Goal: Information Seeking & Learning: Learn about a topic

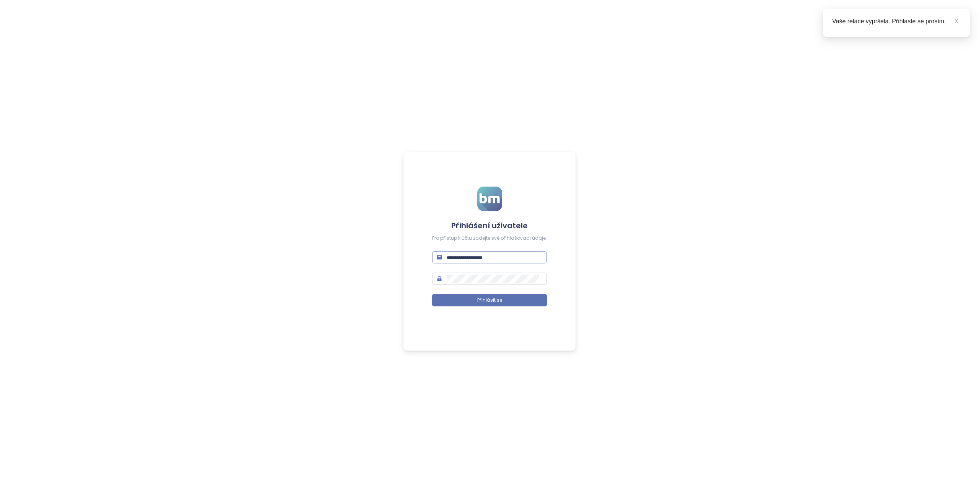
type input "**********"
click at [473, 256] on input "**********" at bounding box center [495, 257] width 96 height 8
click at [472, 292] on form "**********" at bounding box center [489, 251] width 115 height 129
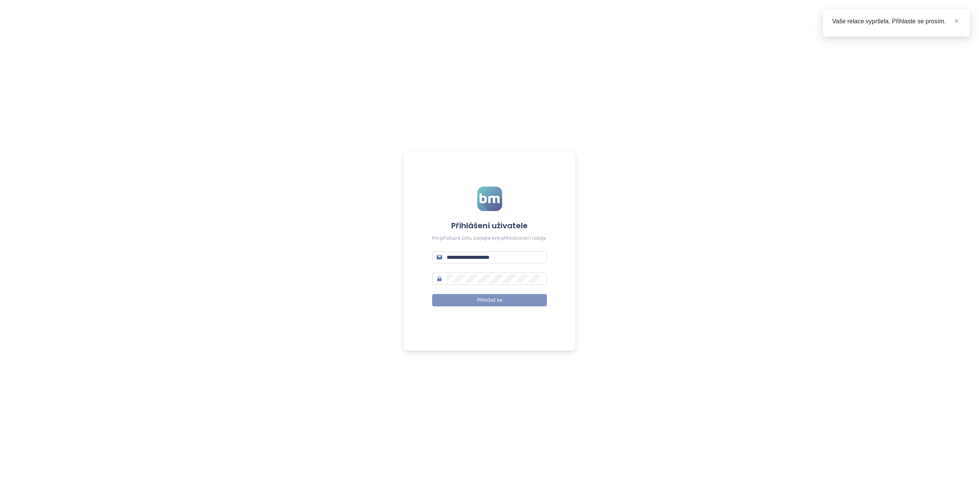
click at [472, 297] on button "Přihlásit se" at bounding box center [489, 300] width 115 height 12
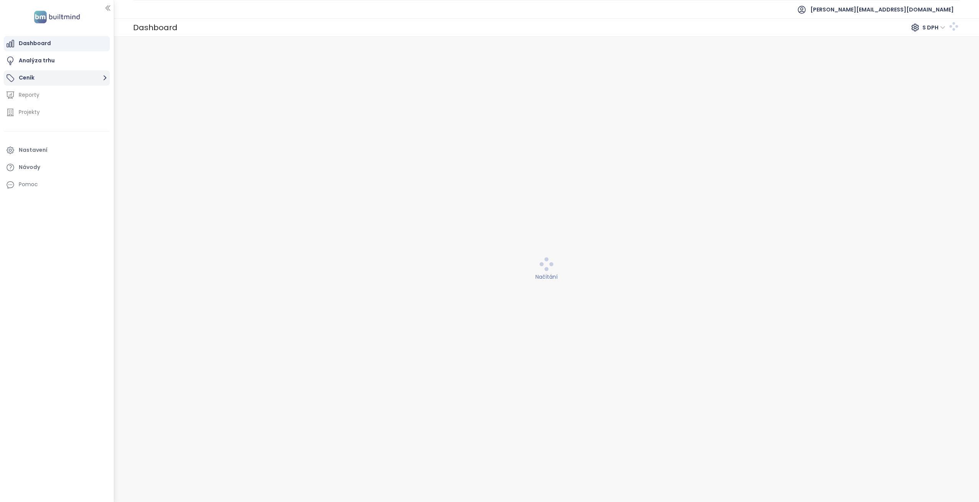
click at [45, 79] on button "Ceník" at bounding box center [57, 77] width 106 height 15
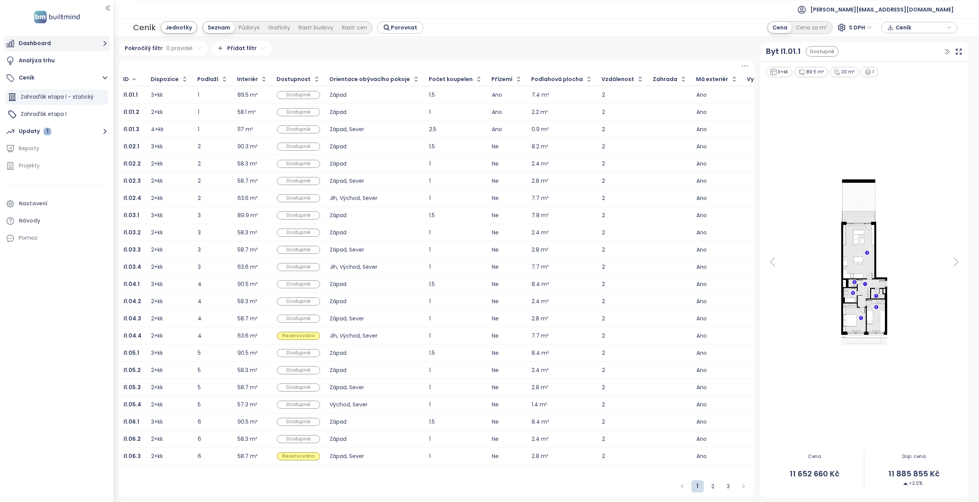
click at [65, 47] on button "Dashboard" at bounding box center [57, 43] width 106 height 15
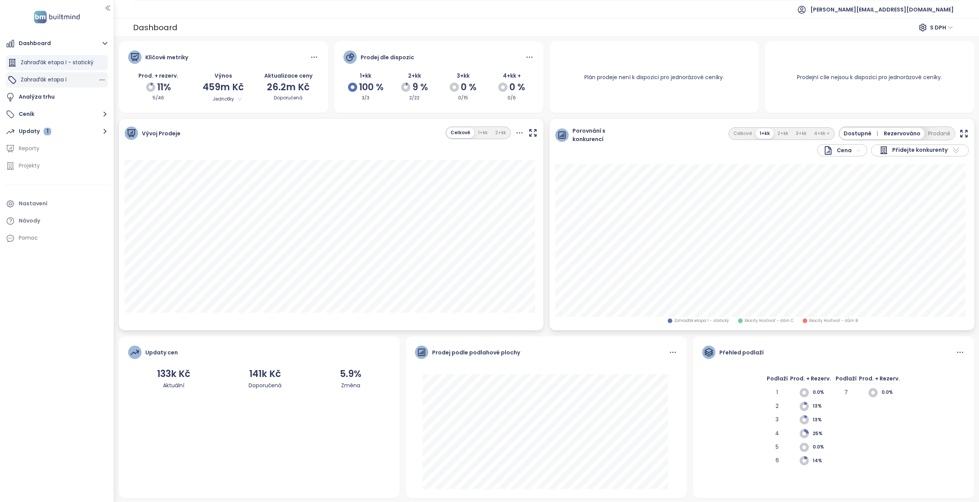
click at [64, 86] on div "Zahraďák etapa I" at bounding box center [57, 79] width 102 height 15
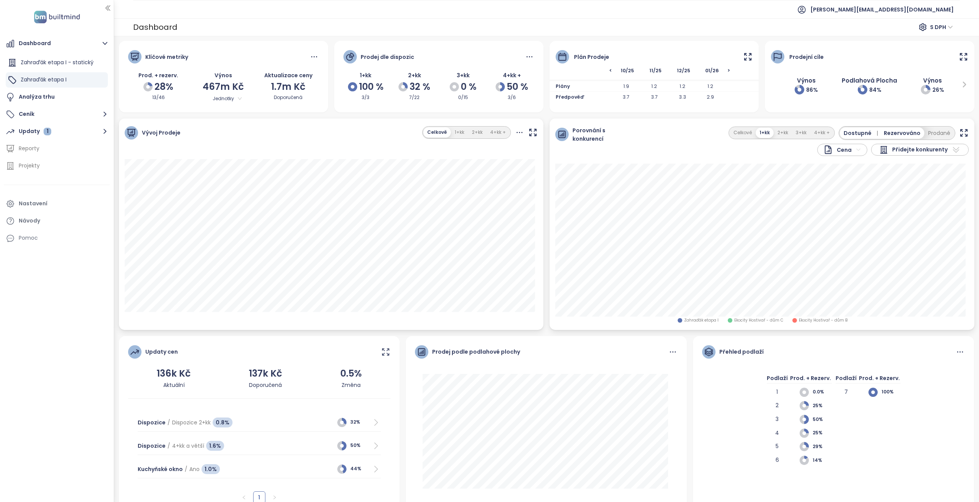
click at [735, 60] on div "Plán prodeje" at bounding box center [653, 52] width 209 height 23
click at [744, 59] on icon at bounding box center [747, 57] width 6 height 6
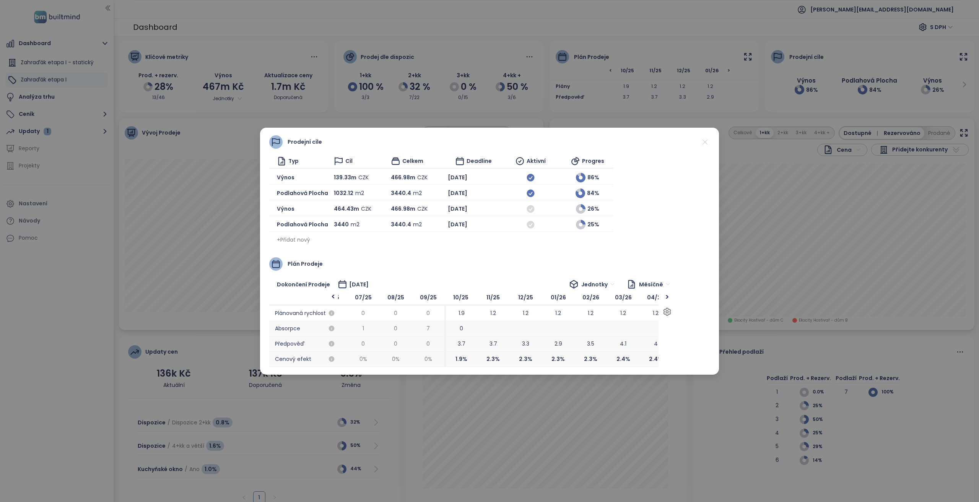
scroll to position [0, 50]
drag, startPoint x: 547, startPoint y: 338, endPoint x: 566, endPoint y: 336, distance: 18.4
click at [566, 336] on span "2.9" at bounding box center [564, 343] width 32 height 15
click at [248, 260] on div "Prodejní cíle Typ Cíl Celkem Deadline Aktivní Progres Výnos 139.33m CZK 466.98m…" at bounding box center [489, 251] width 979 height 502
click at [81, 120] on div "Prodejní cíle Typ Cíl Celkem Deadline Aktivní Progres Výnos 139.33m CZK 466.98m…" at bounding box center [489, 251] width 979 height 502
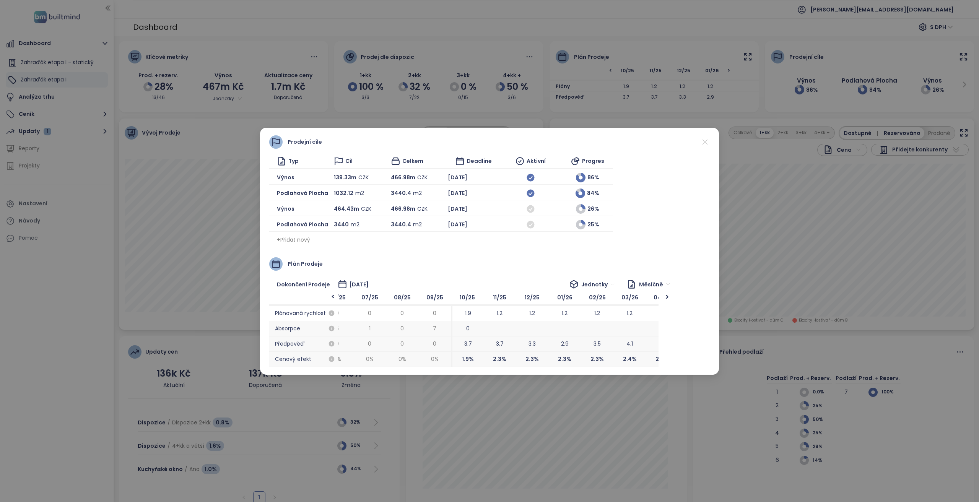
click at [76, 134] on div "Prodejní cíle Typ Cíl Celkem Deadline Aktivní Progres Výnos 139.33m CZK 466.98m…" at bounding box center [489, 251] width 979 height 502
click at [55, 135] on div "Prodejní cíle Typ Cíl Celkem Deadline Aktivní Progres Výnos 139.33m CZK 466.98m…" at bounding box center [489, 251] width 979 height 502
click at [703, 144] on icon at bounding box center [705, 142] width 10 height 10
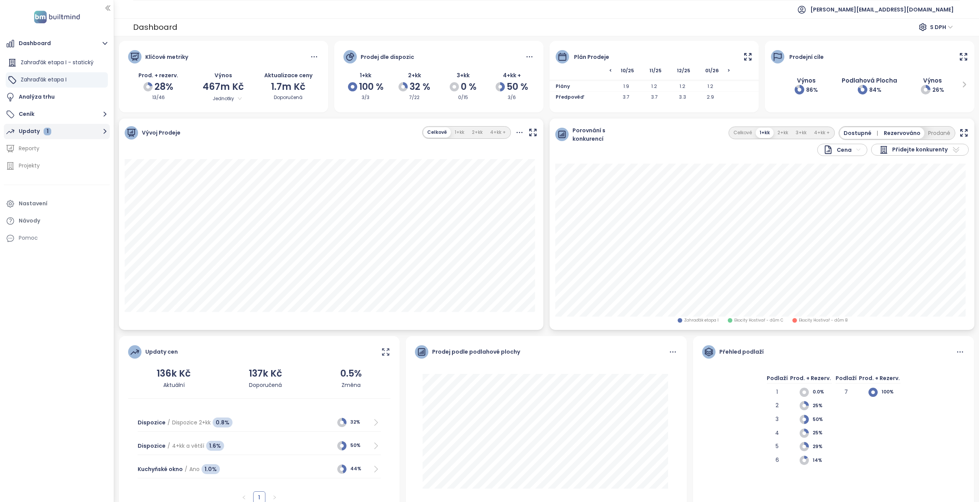
click at [65, 128] on button "Updaty 1" at bounding box center [57, 131] width 106 height 15
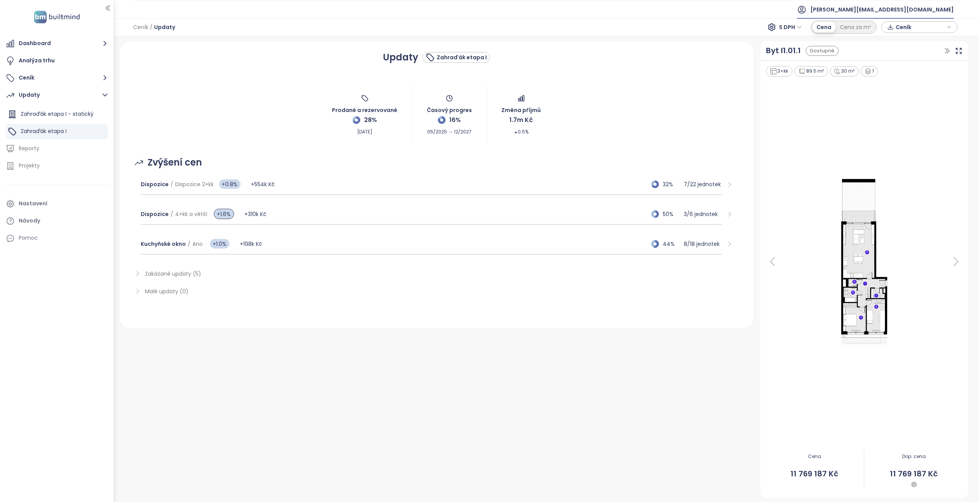
click at [887, 10] on span "m.zavadilova@cpipg.com" at bounding box center [881, 9] width 143 height 18
click at [888, 26] on li "Odhlásit se" at bounding box center [911, 30] width 82 height 15
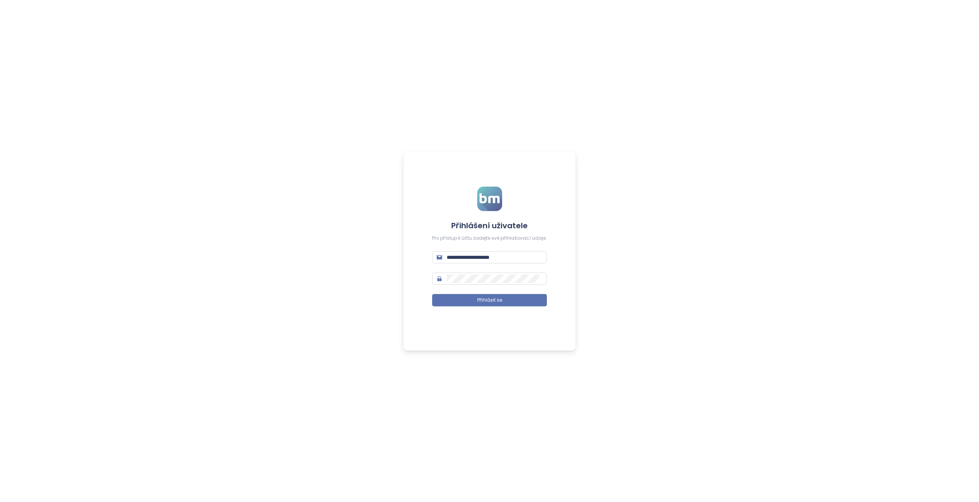
click at [514, 250] on form "**********" at bounding box center [489, 251] width 115 height 129
click at [514, 258] on input "**********" at bounding box center [495, 257] width 96 height 8
type input "**********"
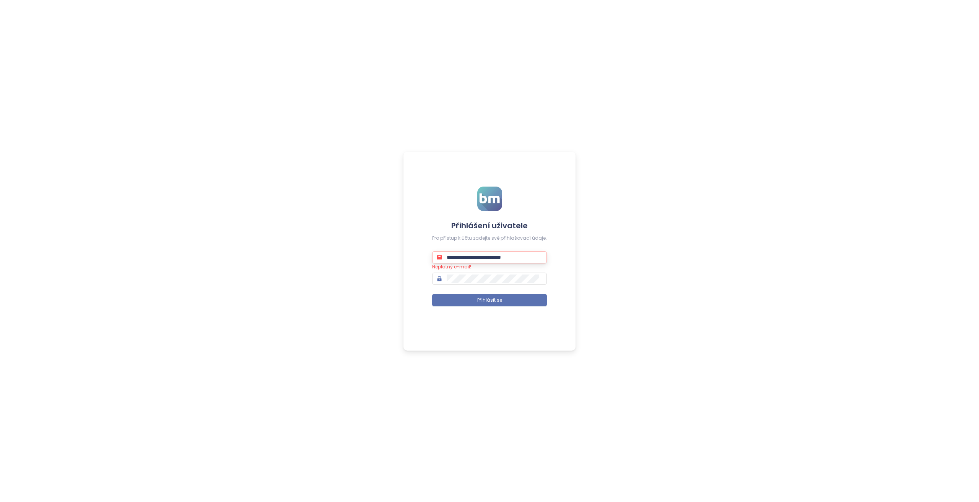
click at [432, 294] on button "Přihlásit se" at bounding box center [489, 300] width 115 height 12
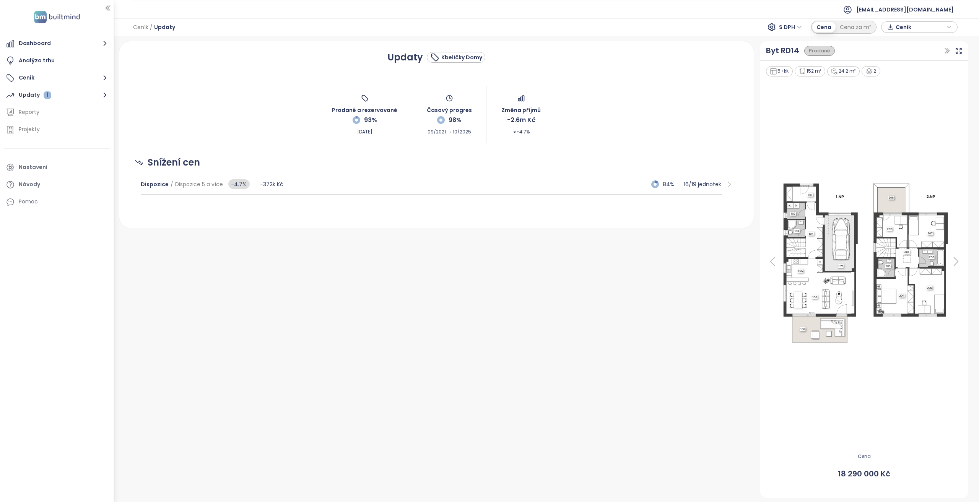
click at [341, 197] on div "Dispozice / Dispozice 5 a více -4.7% -372k Kč 84% 16 / 19 jednotek" at bounding box center [437, 185] width 604 height 30
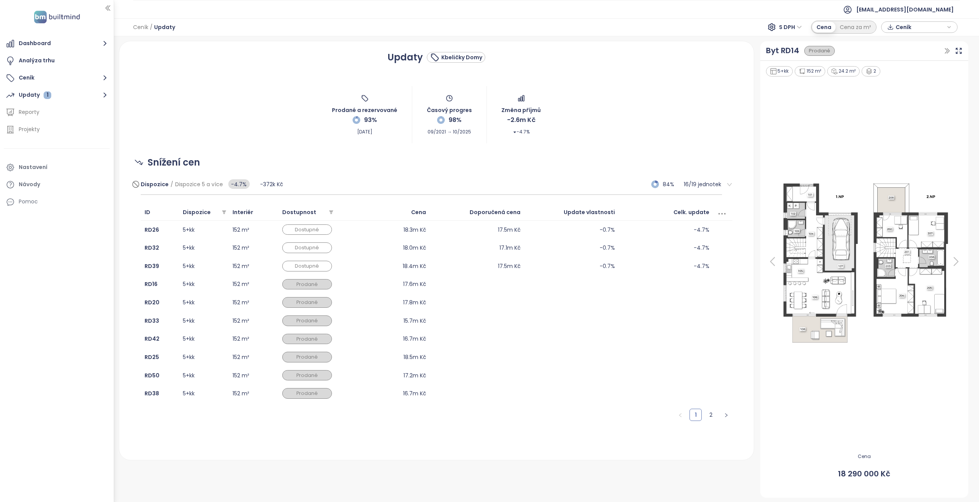
drag, startPoint x: 340, startPoint y: 190, endPoint x: 323, endPoint y: 176, distance: 21.7
click at [339, 190] on div "Dispozice / Dispozice 5 a více -4.7% -372k Kč 84% 16 / 19 jednotek" at bounding box center [431, 184] width 581 height 21
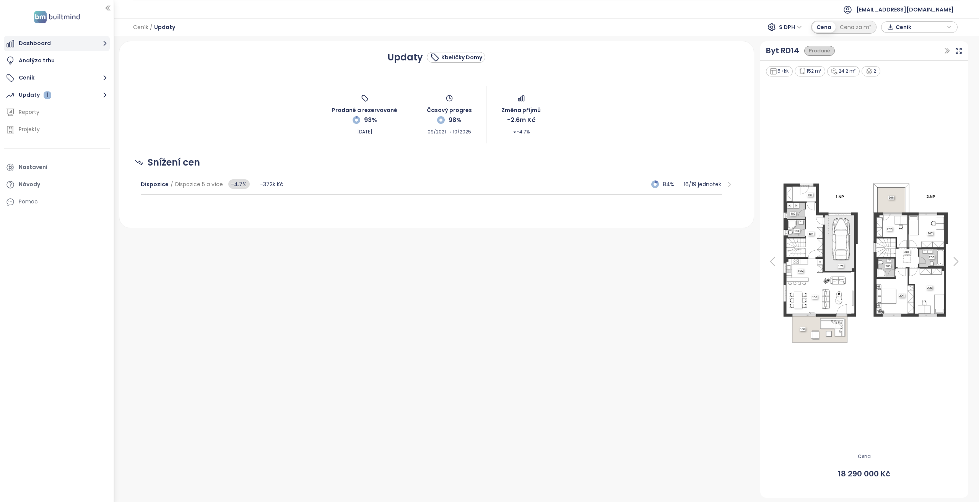
click at [58, 48] on button "Dashboard" at bounding box center [57, 43] width 106 height 15
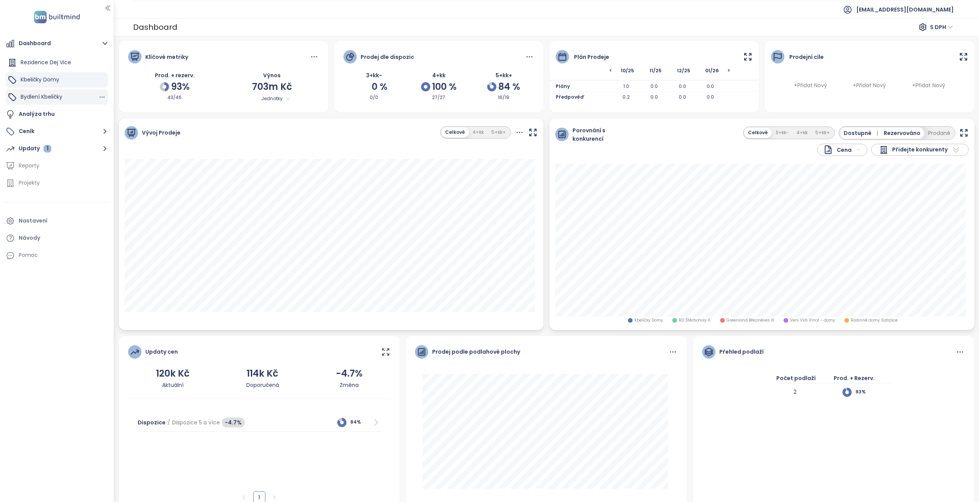
click at [76, 100] on div "Bydlení Kbeličky" at bounding box center [57, 96] width 102 height 15
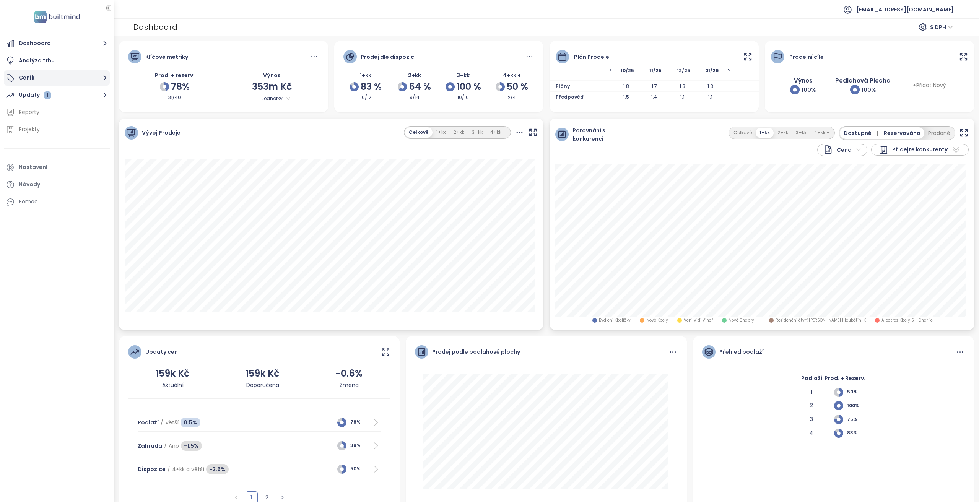
click at [64, 80] on button "Ceník" at bounding box center [57, 77] width 106 height 15
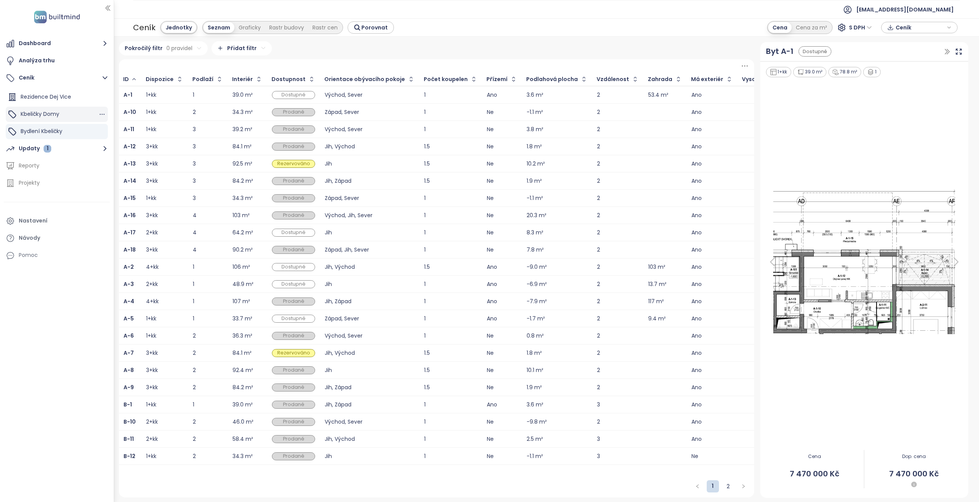
click at [67, 116] on div "Kbeličky Domy" at bounding box center [57, 114] width 102 height 15
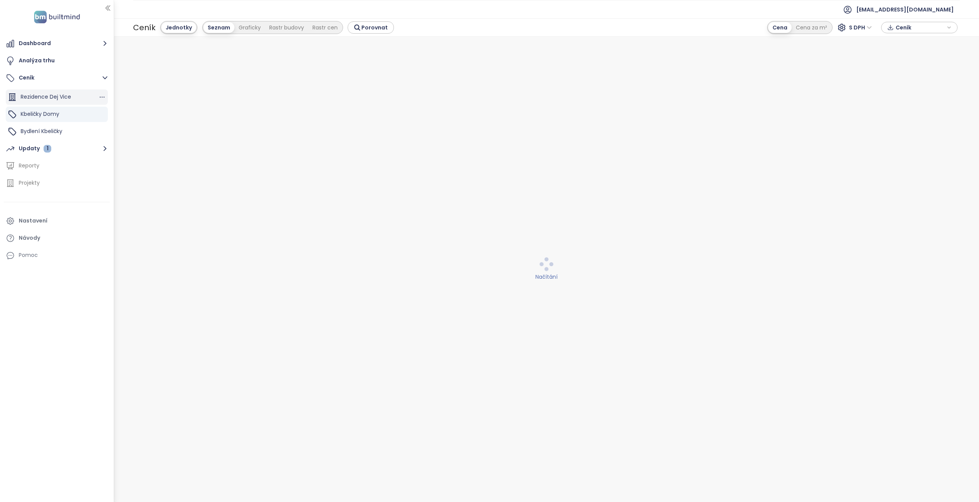
click at [71, 99] on div "Rezidence Dej Vice" at bounding box center [57, 96] width 102 height 15
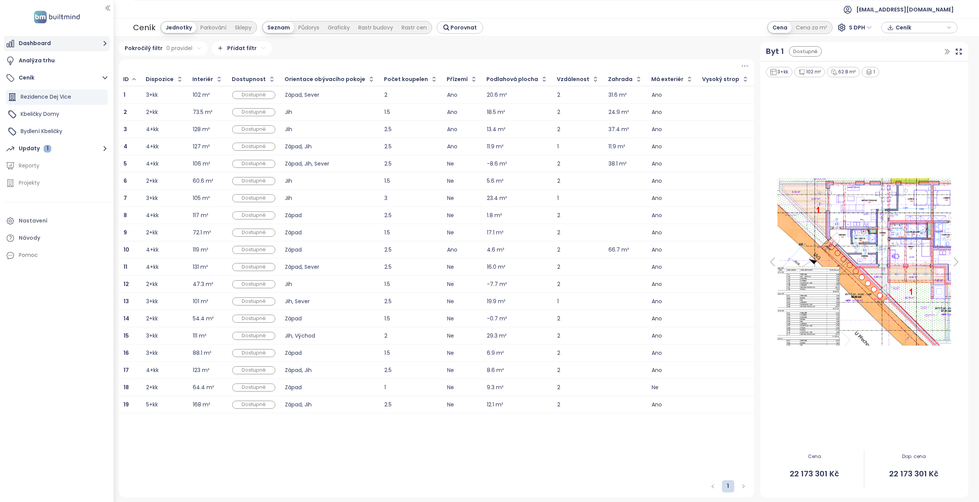
click at [57, 38] on button "Dashboard" at bounding box center [57, 43] width 106 height 15
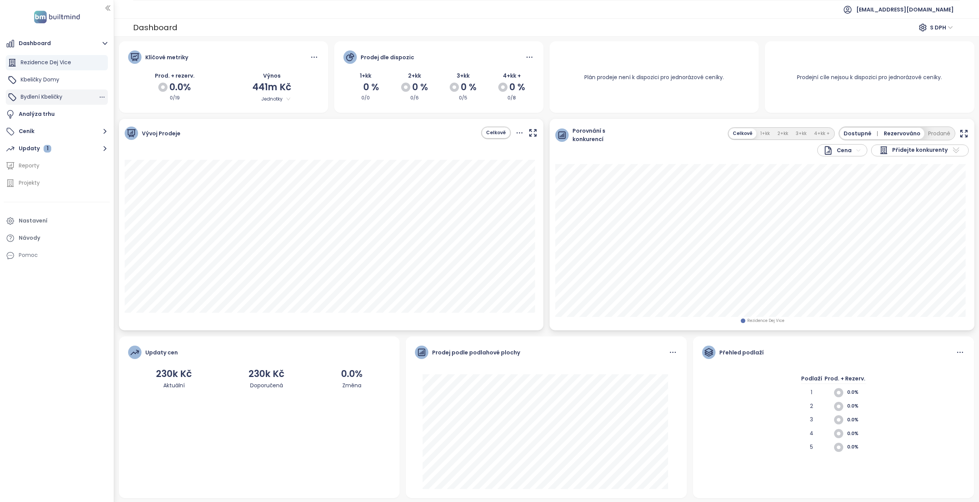
click at [50, 94] on span "Bydlení Kbeličky" at bounding box center [42, 97] width 42 height 8
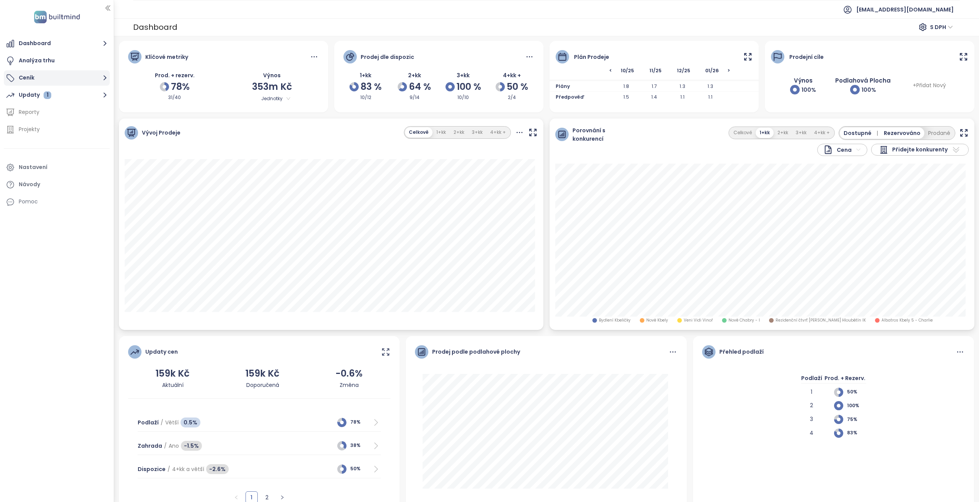
click at [36, 79] on button "Ceník" at bounding box center [57, 77] width 106 height 15
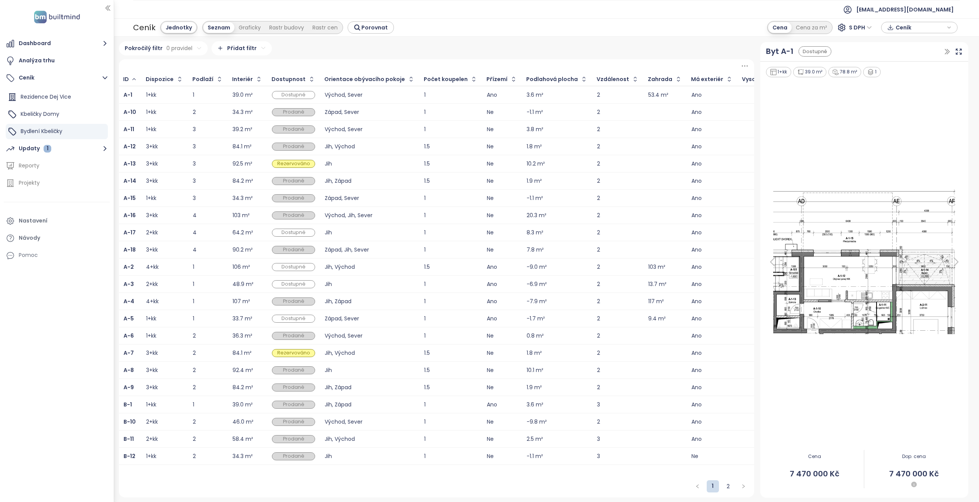
click at [223, 52] on html "Dashboard Analýza trhu Ceník Rezidence Dej Vice Kbeličky Domy Bydlení Kbeličky …" at bounding box center [489, 251] width 979 height 502
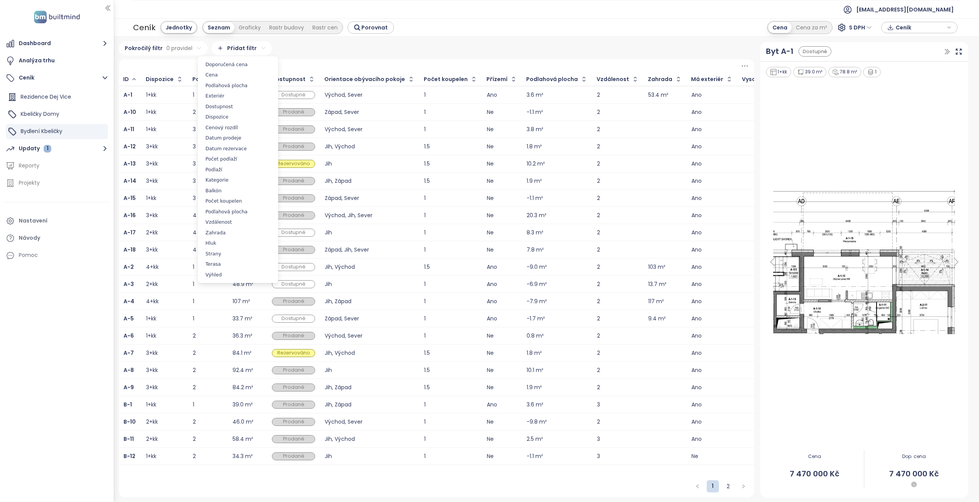
click at [179, 51] on html "Dashboard Analýza trhu Ceník Rezidence Dej Vice Kbeličky Domy Bydlení Kbeličky …" at bounding box center [489, 251] width 979 height 502
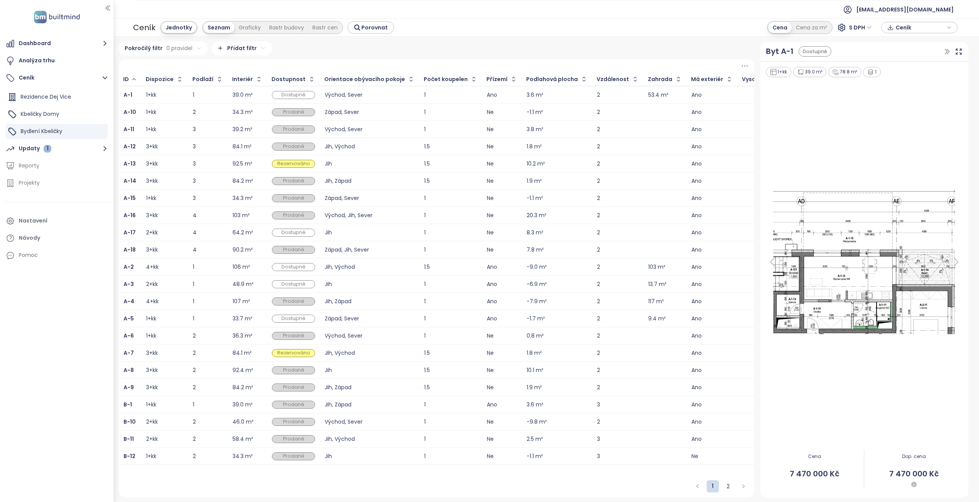
click at [171, 49] on html "Dashboard Analýza trhu Ceník Rezidence Dej Vice Kbeličky Domy Bydlení Kbeličky …" at bounding box center [489, 251] width 979 height 502
click at [149, 65] on html "Dashboard Analýza trhu Ceník Rezidence Dej Vice Kbeličky Domy Bydlení Kbeličky …" at bounding box center [489, 251] width 979 height 502
click at [148, 80] on span "Přidat pravidlo" at bounding box center [140, 81] width 35 height 7
click at [169, 63] on html "Dashboard Analýza trhu Ceník Rezidence Dej Vice Kbeličky Domy Bydlení Kbeličky …" at bounding box center [489, 251] width 979 height 502
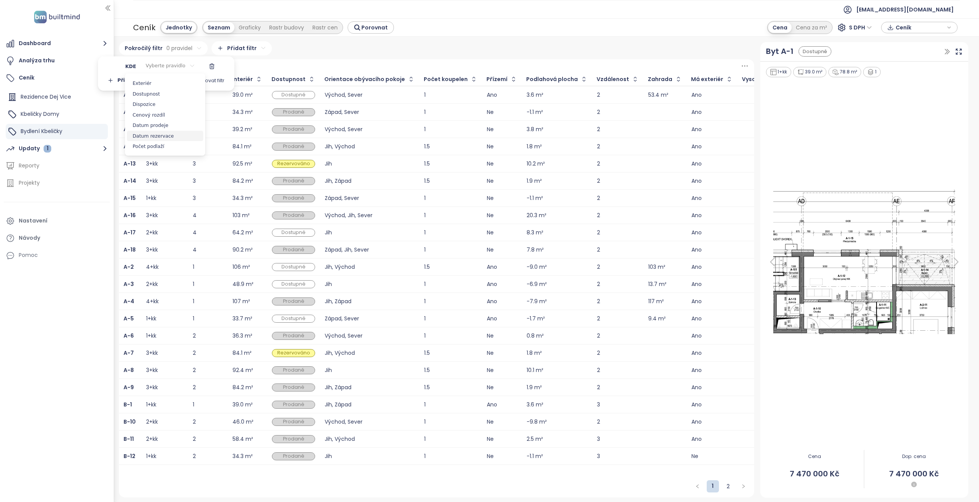
click at [159, 133] on span "Datum rezervace" at bounding box center [165, 136] width 76 height 11
click at [181, 60] on html "Dashboard Analýza trhu Ceník Rezidence Dej Vice Kbeličky Domy Bydlení Kbeličky …" at bounding box center [489, 251] width 979 height 502
click at [172, 103] on span "je po" at bounding box center [177, 102] width 52 height 11
click at [211, 69] on span "vyberte dátum" at bounding box center [227, 66] width 36 height 7
click at [190, 84] on icon "Go to previous month" at bounding box center [189, 84] width 3 height 6
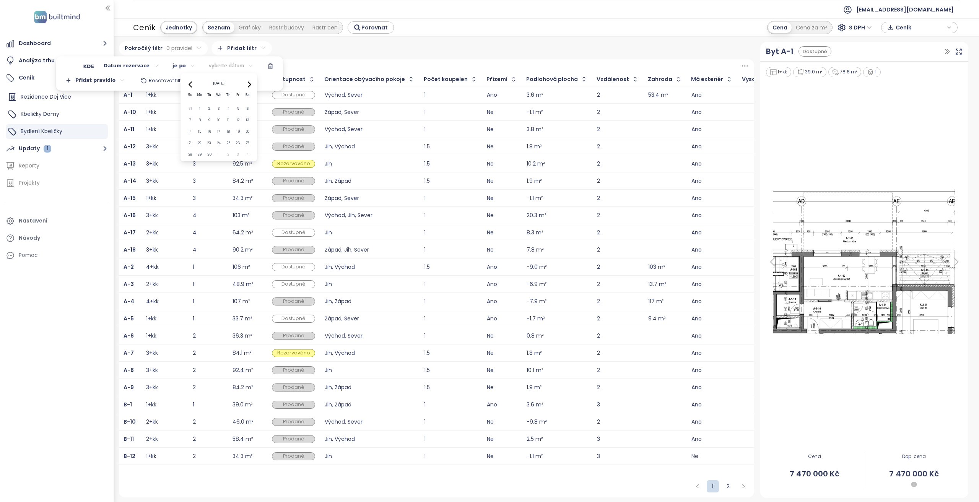
click at [191, 86] on icon "Go to previous month" at bounding box center [191, 84] width 6 height 6
click at [209, 143] on button "19" at bounding box center [209, 143] width 9 height 9
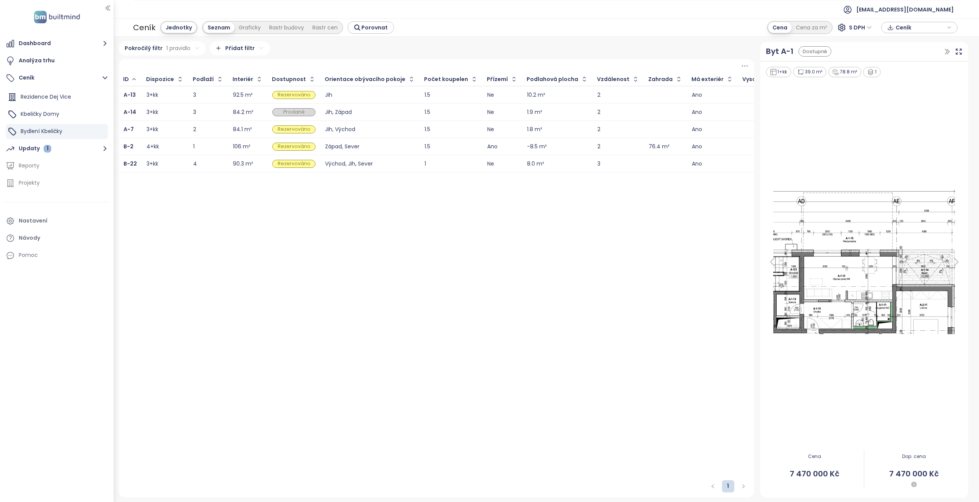
click at [220, 48] on html "Dashboard Analýza trhu Ceník Rezidence Dej Vice Kbeličky Domy Bydlení Kbeličky …" at bounding box center [489, 251] width 979 height 502
click at [171, 49] on html "Dashboard Analýza trhu Ceník Rezidence Dej Vice Kbeličky Domy Bydlení Kbeličky …" at bounding box center [489, 251] width 979 height 502
click at [101, 78] on html "Dashboard Analýza trhu Ceník Rezidence Dej Vice Kbeličky Domy Bydlení Kbeličky …" at bounding box center [489, 251] width 979 height 502
click at [99, 96] on span "Přidat pravidlo" at bounding box center [101, 96] width 35 height 7
click at [76, 81] on html "Dashboard Analýza trhu Ceník Rezidence Dej Vice Kbeličky Domy Bydlení Kbeličky …" at bounding box center [489, 251] width 979 height 502
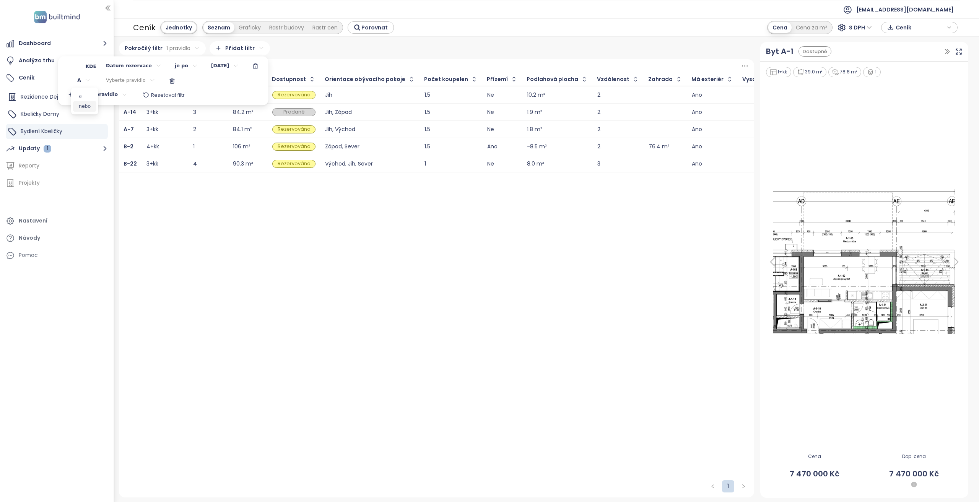
click at [84, 106] on span "nebo" at bounding box center [84, 106] width 23 height 11
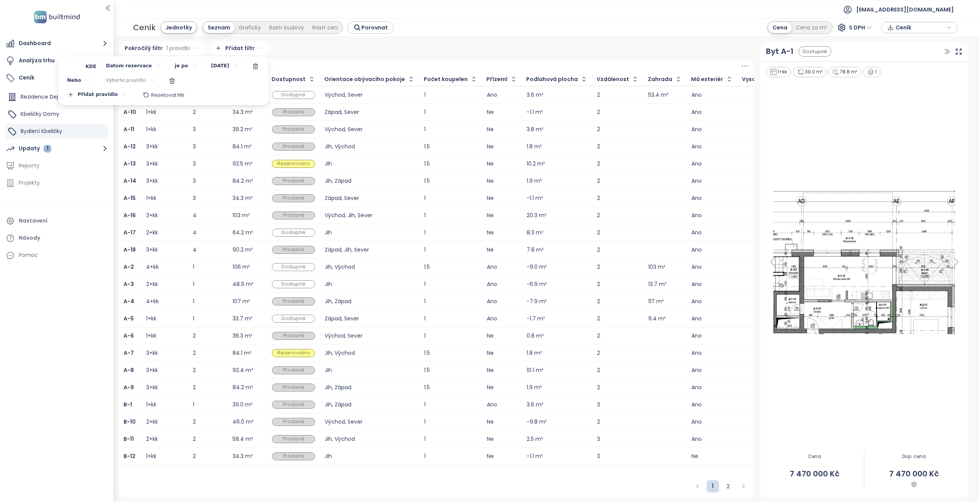
click at [123, 81] on html "Dashboard Analýza trhu Ceník Rezidence Dej Vice Kbeličky Domy Bydlení Kbeličky …" at bounding box center [489, 251] width 979 height 502
click at [120, 134] on span "Datum prodeje" at bounding box center [125, 131] width 76 height 11
click at [165, 79] on html "Dashboard Analýza trhu Ceník Rezidence Dej Vice Kbeličky Domy Bydlení Kbeličky …" at bounding box center [489, 251] width 979 height 502
click at [164, 115] on span "je po" at bounding box center [174, 117] width 52 height 11
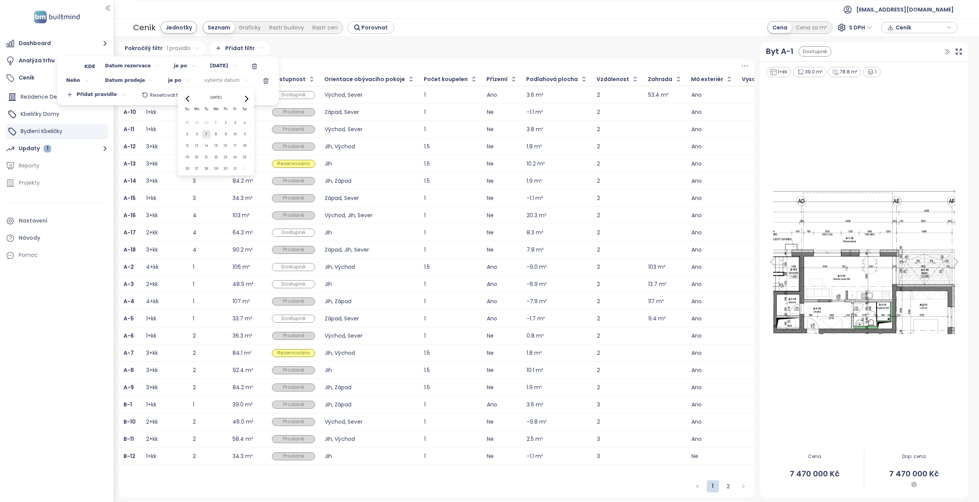
click at [203, 82] on html "Dashboard Analýza trhu Ceník Rezidence Dej Vice Kbeličky Domy Bydlení Kbeličky …" at bounding box center [489, 251] width 979 height 502
click at [187, 98] on icon "Go to previous month" at bounding box center [188, 99] width 6 height 6
click at [206, 156] on button "19" at bounding box center [206, 157] width 9 height 9
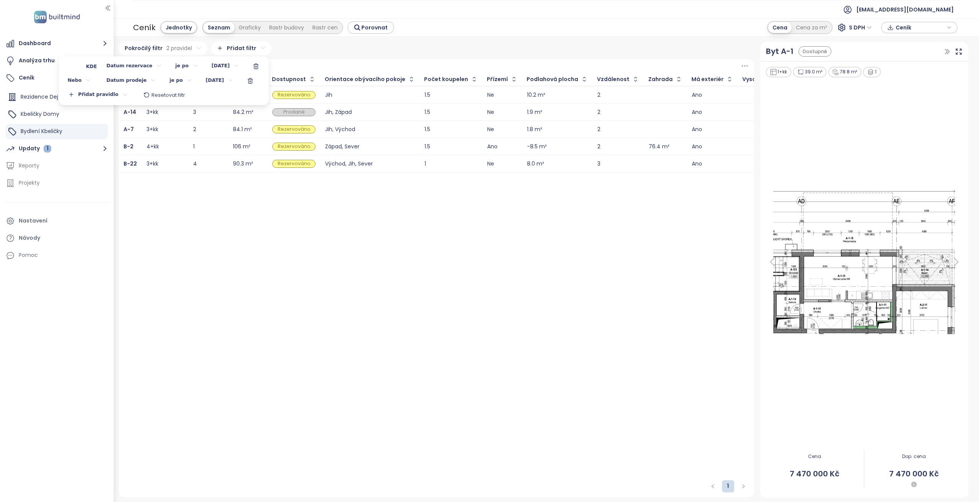
click at [463, 66] on html "Dashboard Analýza trhu Ceník Rezidence Dej Vice Kbeličky Domy Bydlení Kbeličky …" at bounding box center [489, 251] width 979 height 502
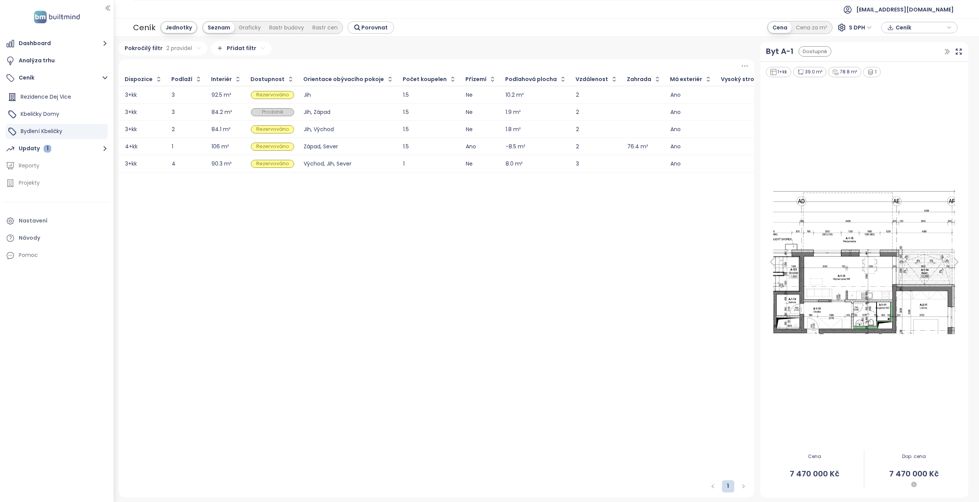
scroll to position [0, 0]
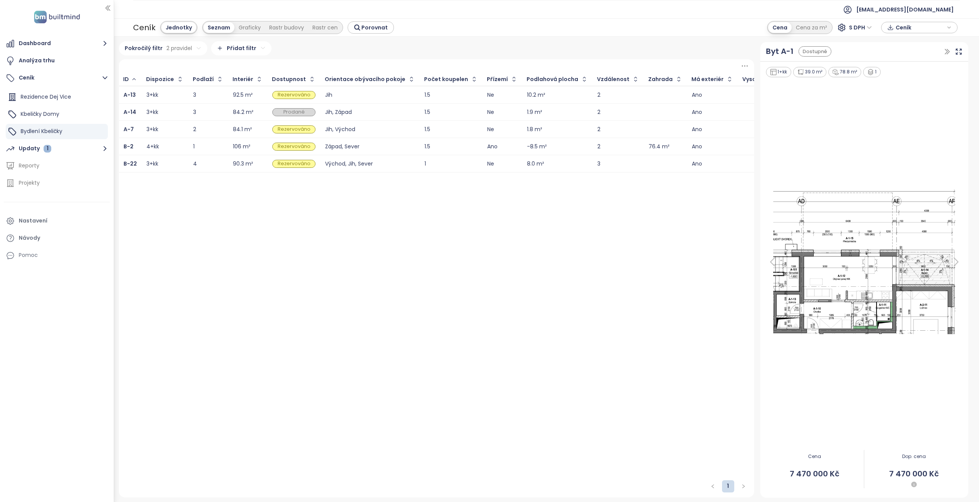
click at [299, 279] on div "ID Dispozice Podlaží Interiér Dostupnost Orientace obývacího pokoje Počet koupe…" at bounding box center [436, 267] width 635 height 416
click at [148, 50] on html "Dashboard Analýza trhu Ceník Rezidence Dej Vice Kbeličky Domy Bydlení Kbeličky …" at bounding box center [489, 251] width 979 height 502
click at [174, 66] on html "Dashboard Analýza trhu Ceník Rezidence Dej Vice Kbeličky Domy Bydlení Kbeličky …" at bounding box center [489, 251] width 979 height 502
click at [362, 401] on html "Dashboard Analýza trhu Ceník Rezidence Dej Vice Kbeličky Domy Bydlení Kbeličky …" at bounding box center [489, 251] width 979 height 502
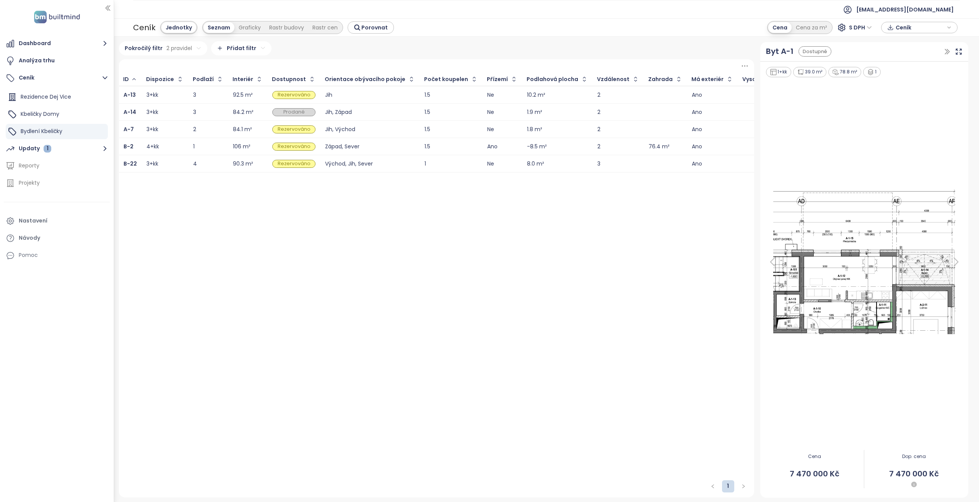
click at [172, 46] on html "Dashboard Analýza trhu Ceník Rezidence Dej Vice Kbeličky Domy Bydlení Kbeličky …" at bounding box center [489, 251] width 979 height 502
click at [377, 149] on div "Západ, Sever" at bounding box center [370, 146] width 90 height 9
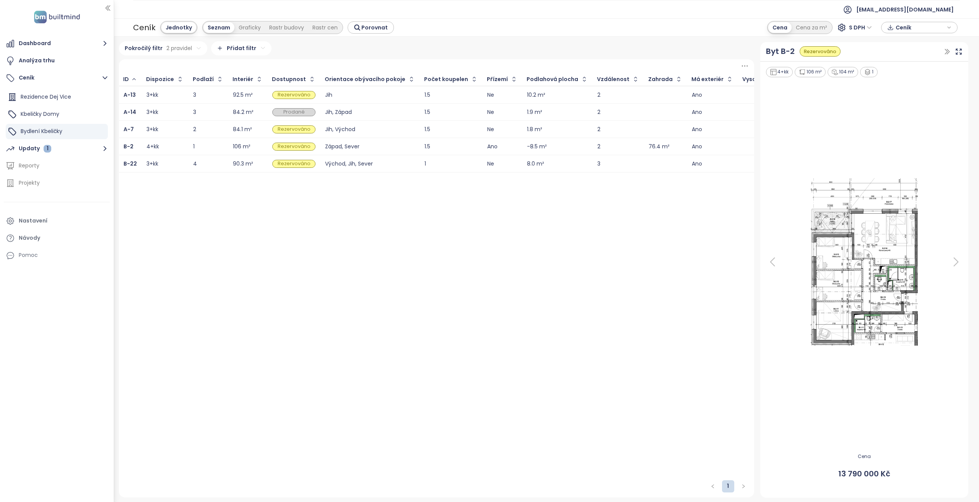
click at [374, 128] on div "Jih, Východ" at bounding box center [370, 129] width 90 height 5
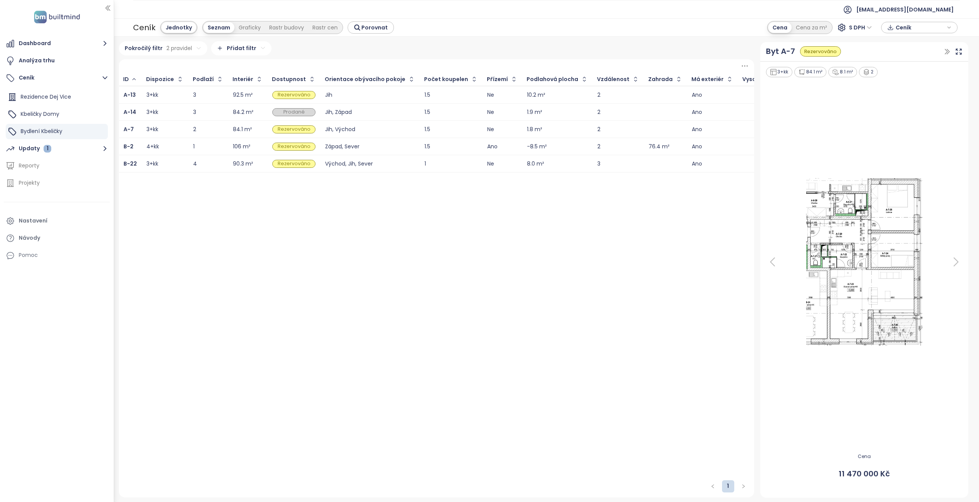
drag, startPoint x: 373, startPoint y: 116, endPoint x: 373, endPoint y: 100, distance: 15.7
click at [373, 115] on div "Jih, Západ" at bounding box center [370, 111] width 90 height 9
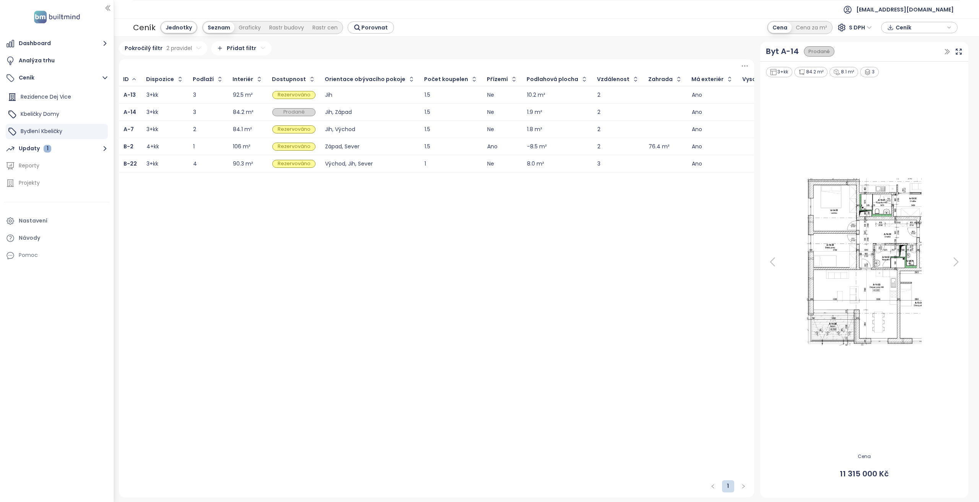
click at [373, 97] on div "Jih" at bounding box center [370, 95] width 90 height 5
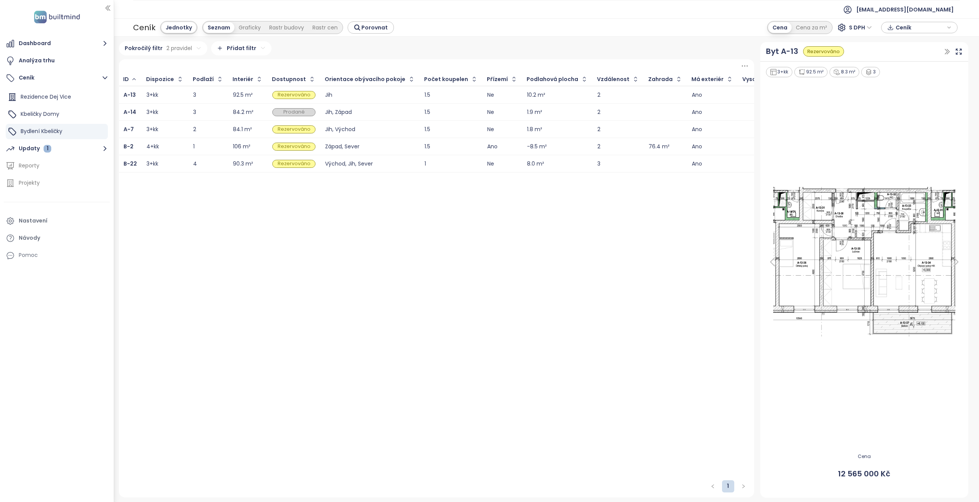
click at [148, 47] on html "Dashboard Analýza trhu Ceník Rezidence Dej Vice Kbeličky Domy Bydlení Kbeličky …" at bounding box center [489, 251] width 979 height 502
click at [175, 49] on html "Dashboard Analýza trhu Ceník Rezidence Dej Vice Kbeličky Domy Bydlení Kbeličky …" at bounding box center [489, 251] width 979 height 502
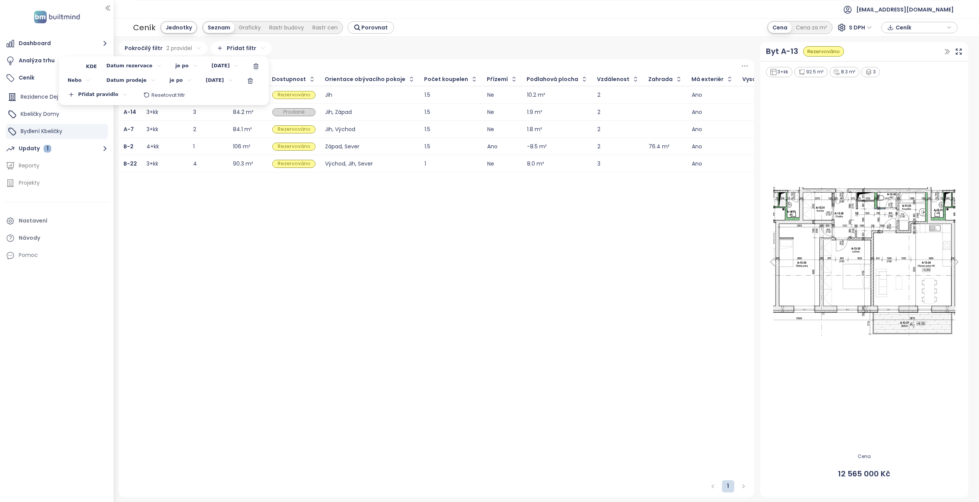
click at [176, 65] on html "Dashboard Analýza trhu Ceník Rezidence Dej Vice Kbeličky Domy Bydlení Kbeličky …" at bounding box center [489, 251] width 979 height 502
click at [174, 121] on span "je dne nebo po" at bounding box center [180, 124] width 52 height 11
click at [170, 82] on html "Dashboard Analýza trhu Ceník Rezidence Dej Vice Kbeličky Domy Bydlení Kbeličky …" at bounding box center [489, 251] width 979 height 502
click at [169, 138] on span "je dne nebo po" at bounding box center [164, 138] width 52 height 11
click at [297, 243] on html "Dashboard Analýza trhu Ceník Rezidence Dej Vice Kbeličky Domy Bydlení Kbeličky …" at bounding box center [489, 251] width 979 height 502
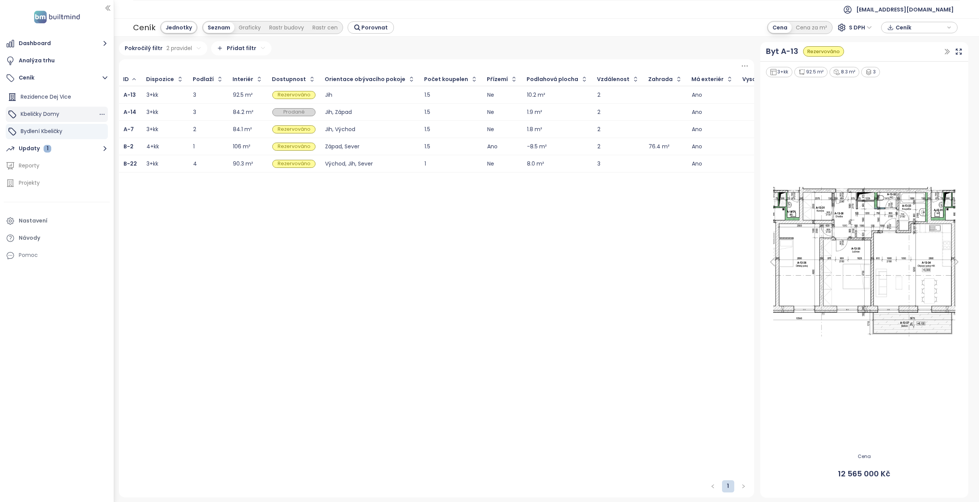
click at [61, 120] on div "Kbeličky Domy" at bounding box center [57, 114] width 102 height 15
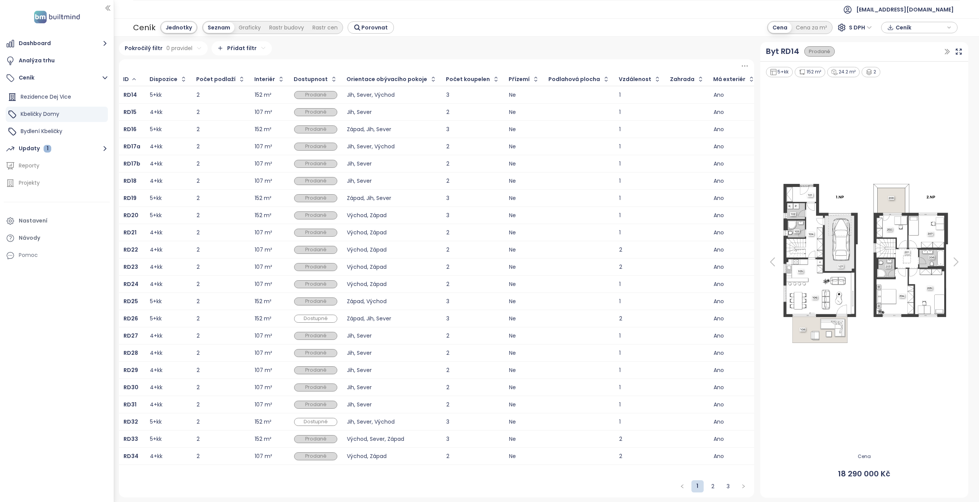
click at [174, 44] on html "Dashboard Analýza trhu Ceník Rezidence Dej Vice Kbeličky Domy Bydlení Kbeličky …" at bounding box center [489, 251] width 979 height 502
click at [142, 66] on html "Dashboard Analýza trhu Ceník Rezidence Dej Vice Kbeličky Domy Bydlení Kbeličky …" at bounding box center [489, 251] width 979 height 502
click at [142, 80] on span "Přidat pravidlo" at bounding box center [140, 81] width 35 height 7
click at [173, 68] on html "Dashboard Analýza trhu Ceník Rezidence Dej Vice Kbeličky Domy Bydlení Kbeličky …" at bounding box center [489, 251] width 979 height 502
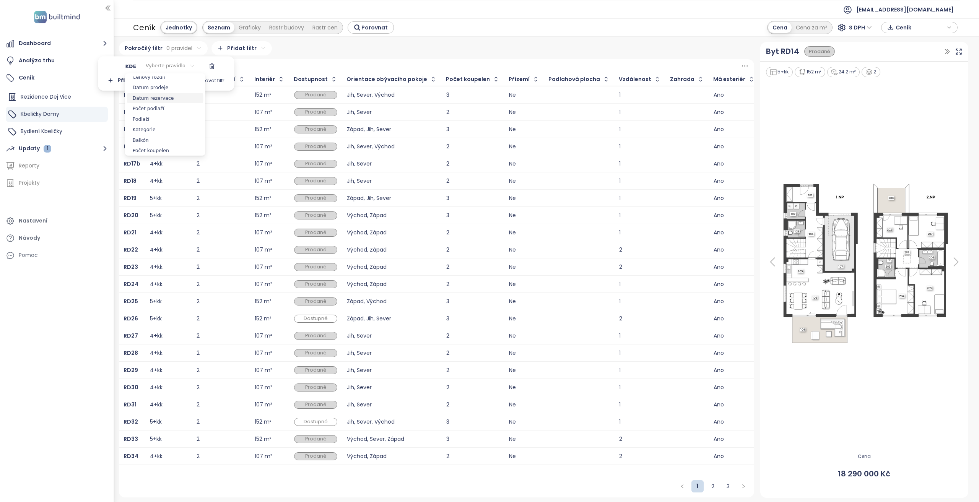
click at [156, 99] on span "Datum rezervace" at bounding box center [165, 98] width 76 height 11
click at [167, 66] on html "Dashboard Analýza trhu Ceník Rezidence Dej Vice Kbeličky Domy Bydlení Kbeličky …" at bounding box center [489, 251] width 979 height 502
click at [169, 123] on span "je dne nebo po" at bounding box center [177, 124] width 52 height 11
click at [217, 67] on html "Dashboard Analýza trhu Ceník Rezidence Dej Vice Kbeličky Domy Bydlení Kbeličky …" at bounding box center [489, 251] width 979 height 502
click at [199, 83] on icon "Go to previous month" at bounding box center [202, 84] width 6 height 6
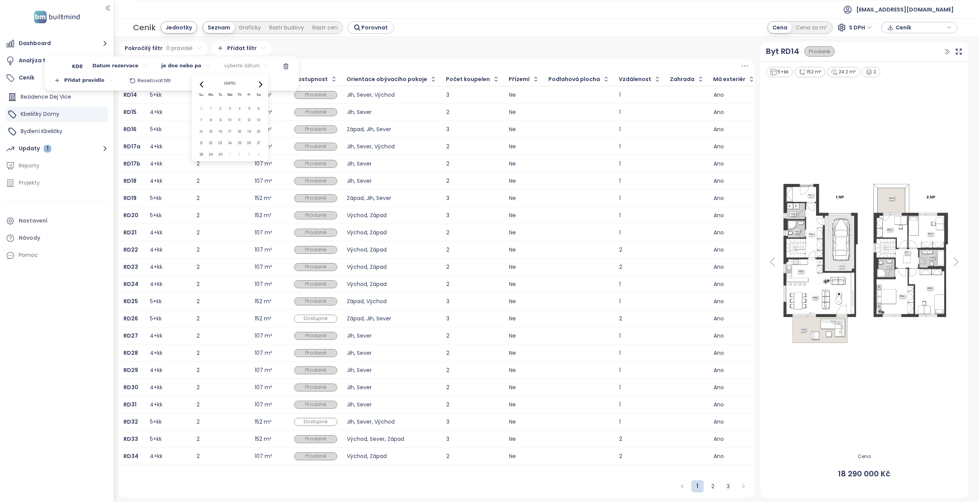
click at [199, 83] on icon "Go to previous month" at bounding box center [202, 84] width 6 height 6
click at [221, 145] on button "19" at bounding box center [220, 143] width 9 height 9
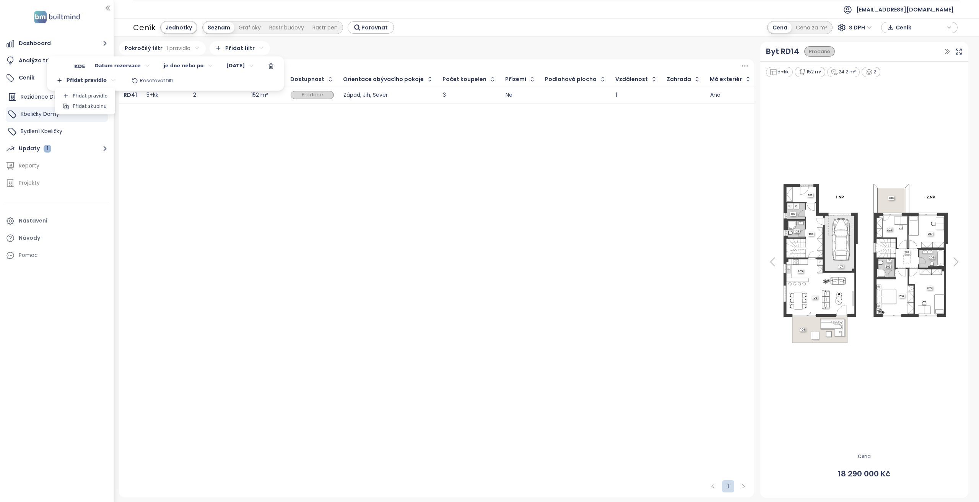
click at [76, 79] on html "Dashboard Analýza trhu Ceník Rezidence Dej Vice Kbeličky Domy Bydlení Kbeličky …" at bounding box center [489, 251] width 979 height 502
click at [86, 94] on span "Přidat pravidlo" at bounding box center [90, 96] width 35 height 7
click at [70, 81] on html "Dashboard Analýza trhu Ceník Rezidence Dej Vice Kbeličky Domy Bydlení Kbeličky …" at bounding box center [489, 251] width 979 height 502
click at [75, 106] on span "nebo" at bounding box center [73, 106] width 23 height 11
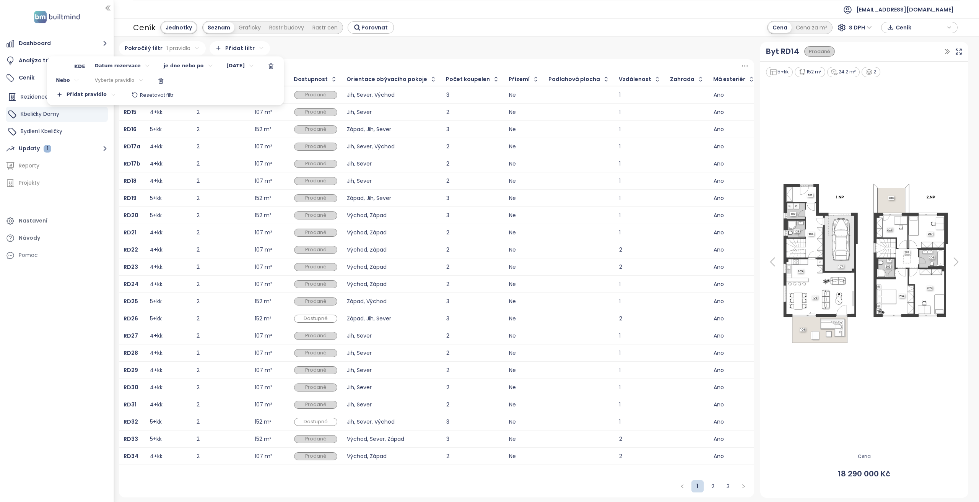
click at [122, 82] on html "Dashboard Analýza trhu Ceník Rezidence Dej Vice Kbeličky Domy Bydlení Kbeličky …" at bounding box center [489, 251] width 979 height 502
click at [110, 94] on span "Datum prodeje" at bounding box center [114, 93] width 76 height 11
click at [173, 79] on html "Dashboard Analýza trhu Ceník Rezidence Dej Vice Kbeličky Domy Bydlení Kbeličky …" at bounding box center [489, 251] width 979 height 502
click at [175, 138] on span "je dne nebo po" at bounding box center [174, 138] width 52 height 11
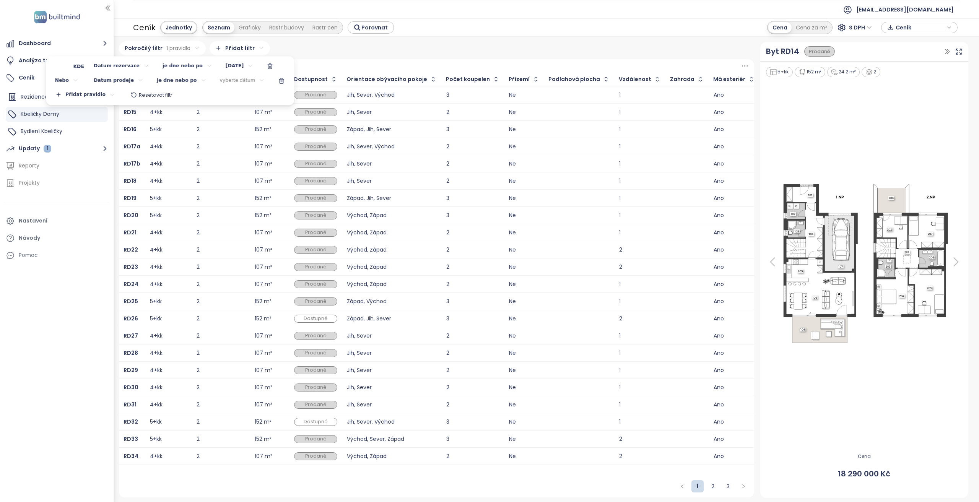
click at [217, 81] on html "Dashboard Analýza trhu Ceník Rezidence Dej Vice Kbeličky Domy Bydlení Kbeličky …" at bounding box center [489, 251] width 979 height 502
click at [194, 96] on div "[DATE]" at bounding box center [227, 97] width 67 height 9
click at [195, 101] on div "[DATE]" at bounding box center [227, 97] width 67 height 9
click at [199, 98] on icon "Go to previous month" at bounding box center [199, 99] width 6 height 6
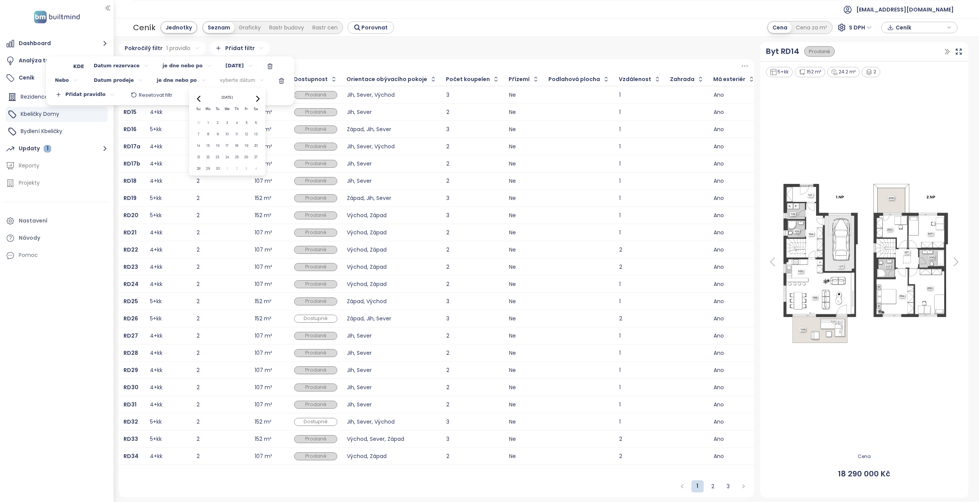
click at [199, 98] on icon "Go to previous month" at bounding box center [199, 99] width 6 height 6
click at [216, 158] on button "19" at bounding box center [217, 157] width 9 height 9
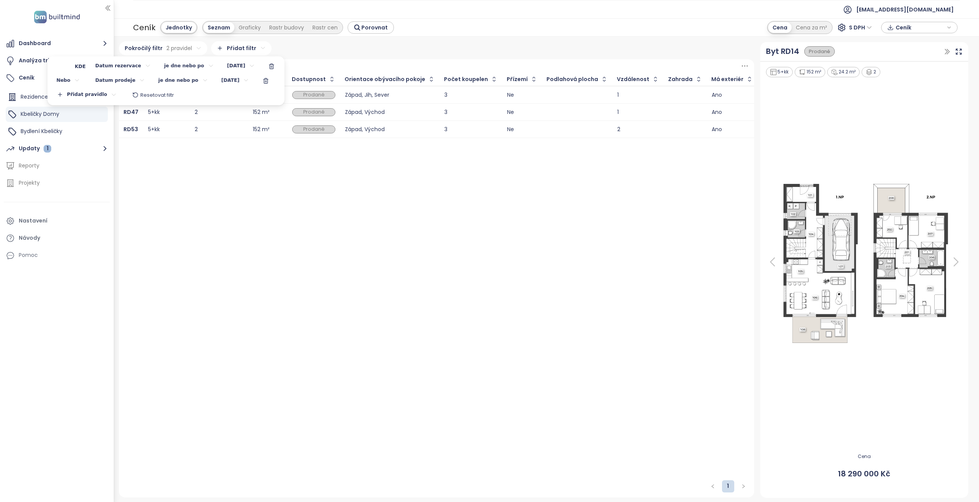
click at [406, 46] on html "Dashboard Analýza trhu Ceník Rezidence Dej Vice Kbeličky Domy Bydlení Kbeličky …" at bounding box center [489, 251] width 979 height 502
click at [57, 151] on button "Updaty 1" at bounding box center [57, 148] width 106 height 15
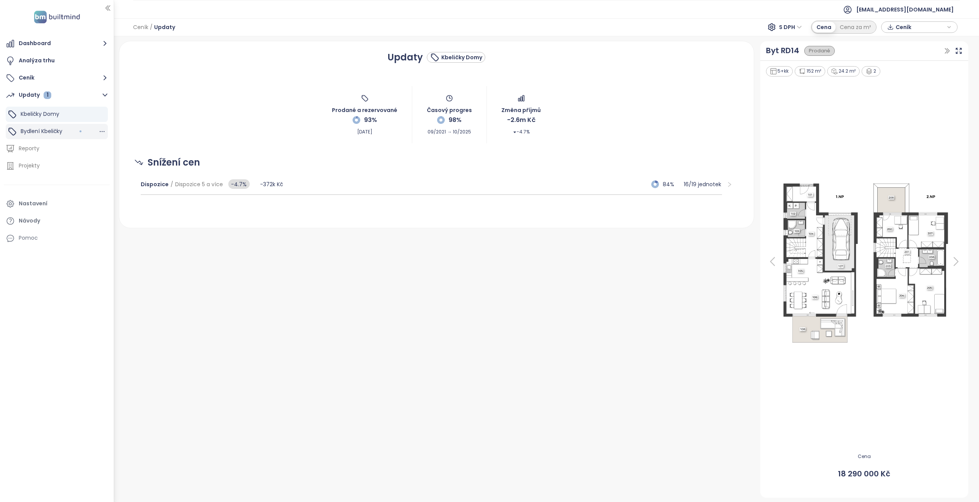
click at [64, 127] on div "Bydlení Kbeličky" at bounding box center [57, 131] width 102 height 15
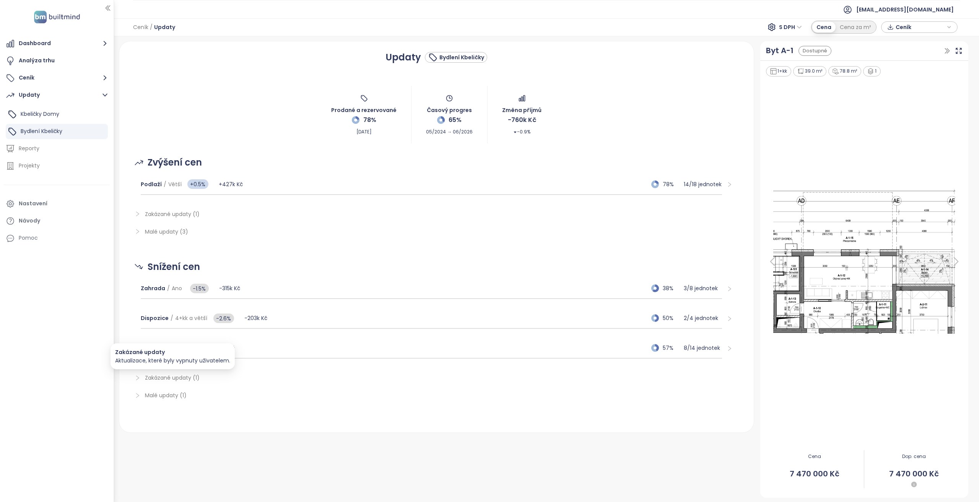
click at [178, 378] on span "Zakázané updaty (1)" at bounding box center [172, 378] width 55 height 8
click at [212, 459] on div "Updaty Bydlení Kbeličky Prodané a rezervované 78% [DATE] Časový progres 65% 05/…" at bounding box center [436, 269] width 641 height 456
click at [315, 321] on div "Dispozice / 4+kk a větší -2.6% -203k Kč 50% 2 / 4 jednotek" at bounding box center [431, 318] width 581 height 21
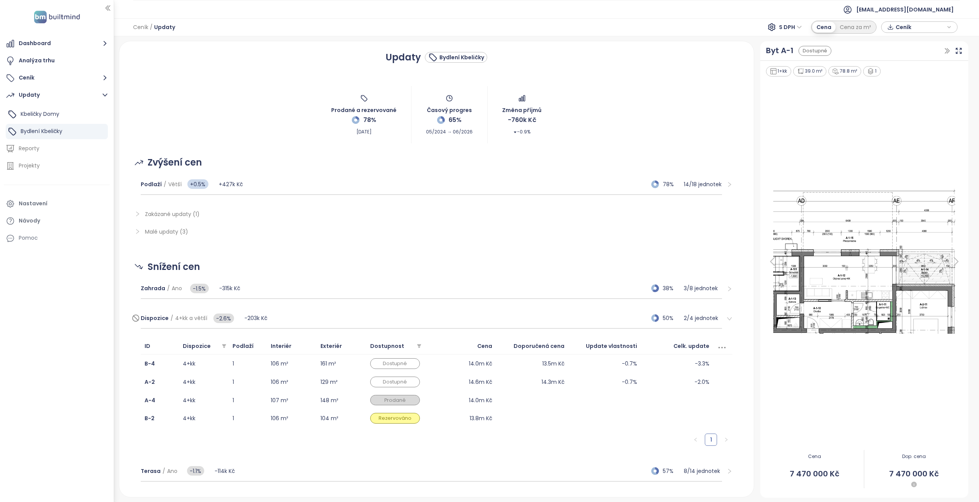
click at [315, 321] on div "Dispozice / 4+kk a větší -2.6% -203k Kč 50% 2 / 4 jednotek" at bounding box center [431, 318] width 581 height 21
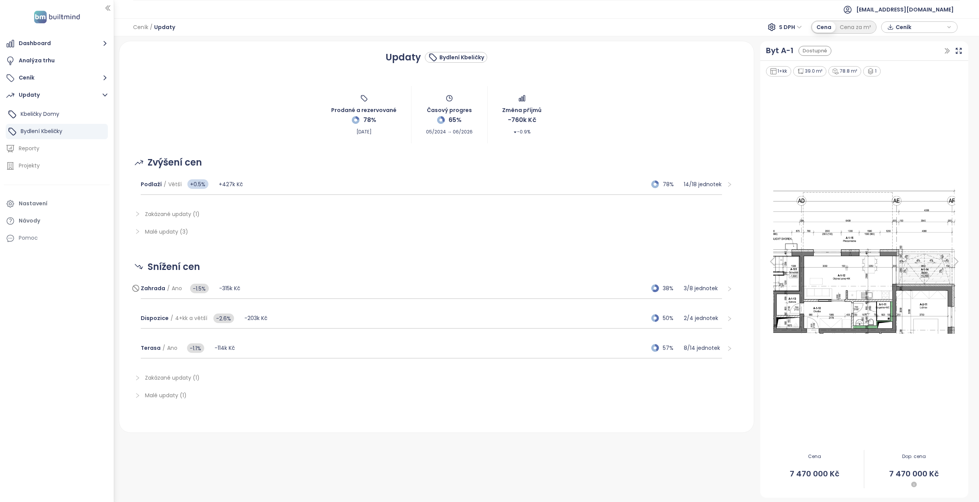
click at [312, 294] on div "Zahrada / Ano -1.5% -315k Kč 38% 3 / 8 jednotek" at bounding box center [431, 288] width 581 height 21
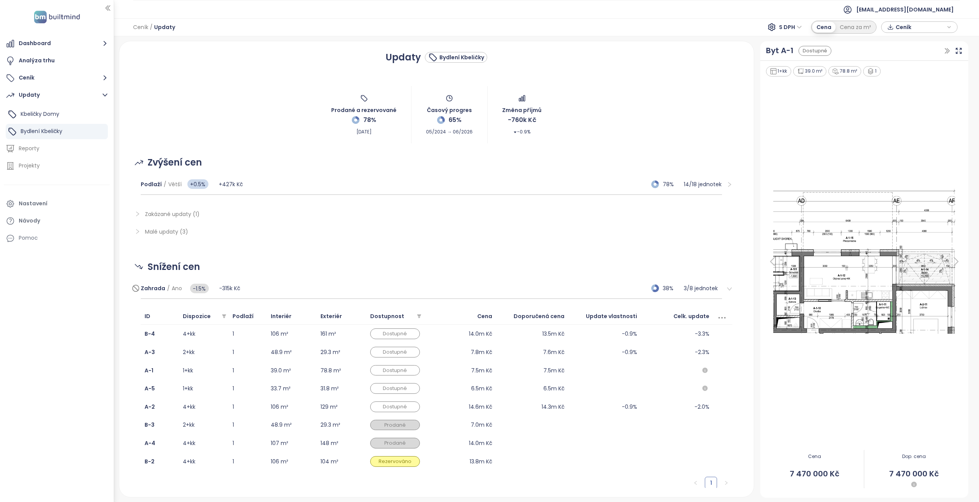
click at [312, 294] on div "Zahrada / Ano -1.5% -315k Kč 38% 3 / 8 jednotek" at bounding box center [431, 288] width 581 height 21
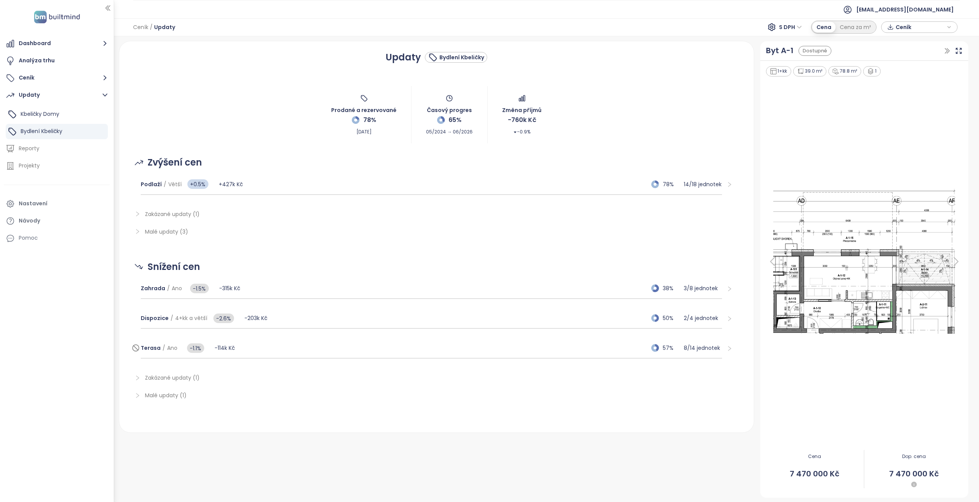
click at [285, 347] on div "Terasa / Ano -1.1% -114k Kč 57% 8 / 14 jednotek" at bounding box center [431, 348] width 581 height 21
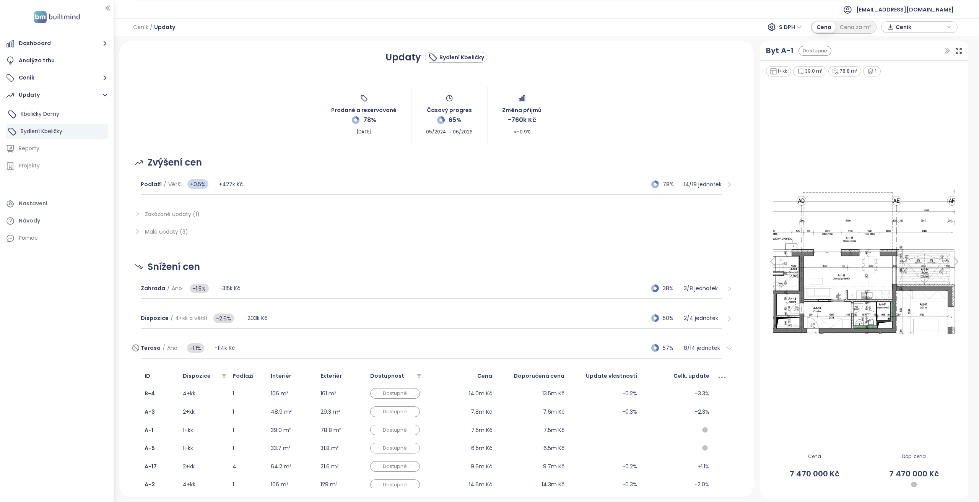
click at [286, 347] on div "Terasa / Ano -1.1% -114k Kč 57% 8 / 14 jednotek" at bounding box center [431, 348] width 581 height 21
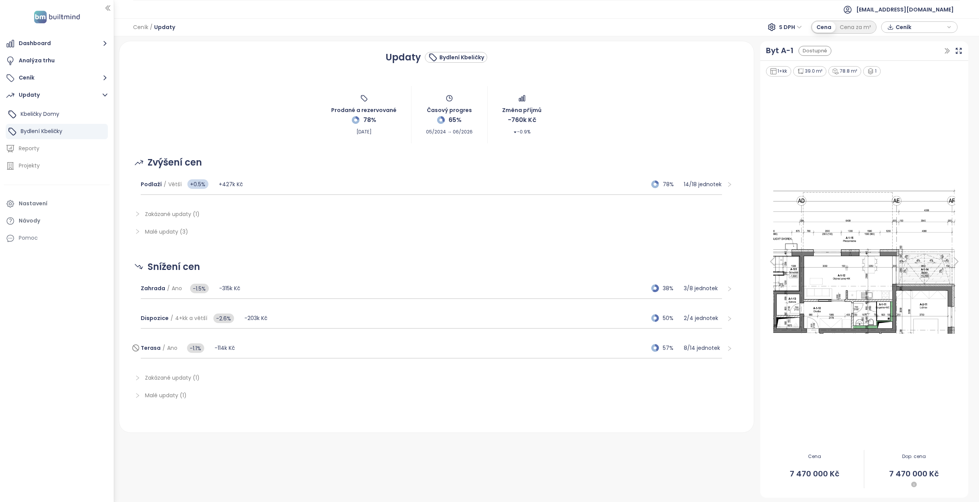
click at [286, 347] on div "Terasa / Ano -1.1% -114k Kč 57% 8 / 14 jednotek" at bounding box center [431, 348] width 581 height 21
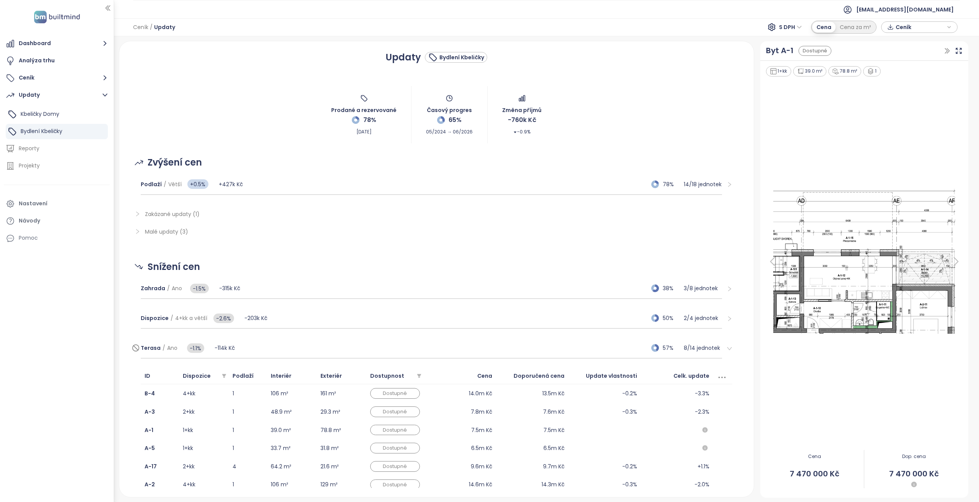
click at [286, 347] on div "Terasa / Ano -1.1% -114k Kč 57% 8 / 14 jednotek" at bounding box center [431, 348] width 581 height 21
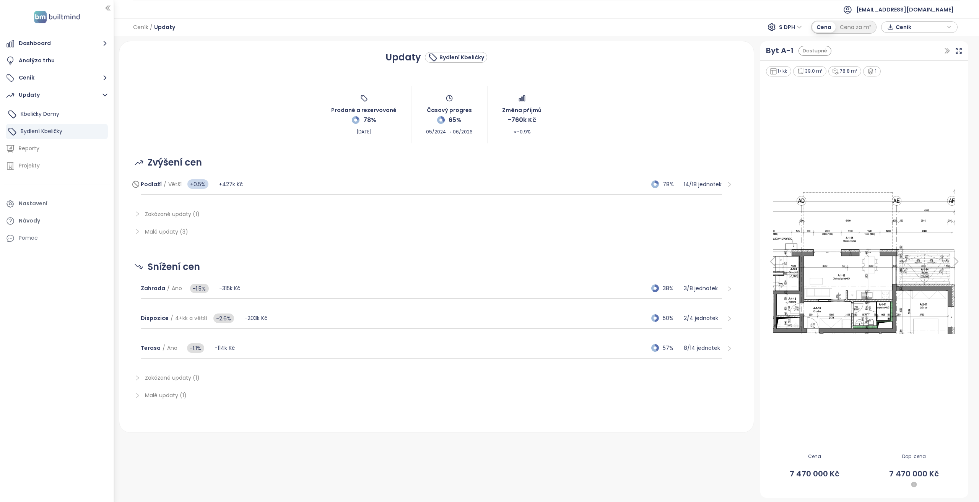
click at [275, 183] on div "Podlaží / Větší +0.5% +427k Kč 78% 14 / 18 jednotek" at bounding box center [431, 184] width 581 height 21
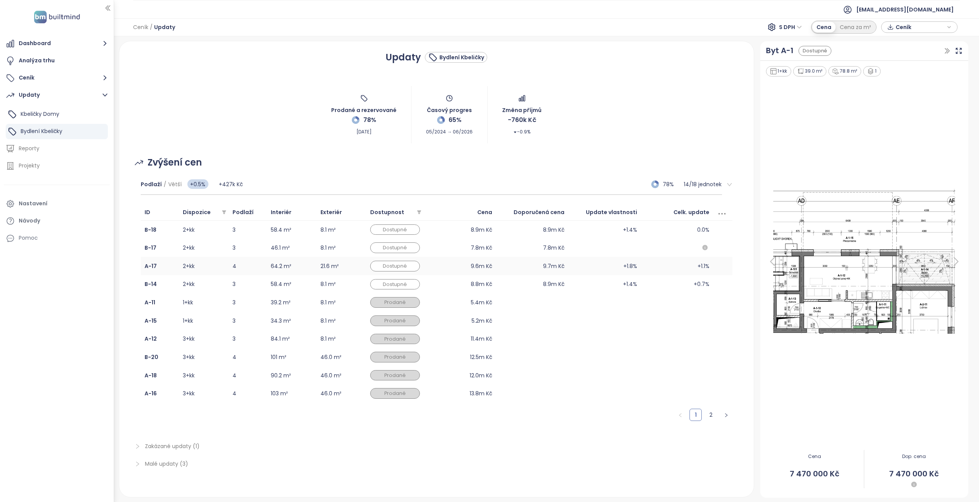
click at [303, 265] on td "64.2 m²" at bounding box center [292, 266] width 50 height 18
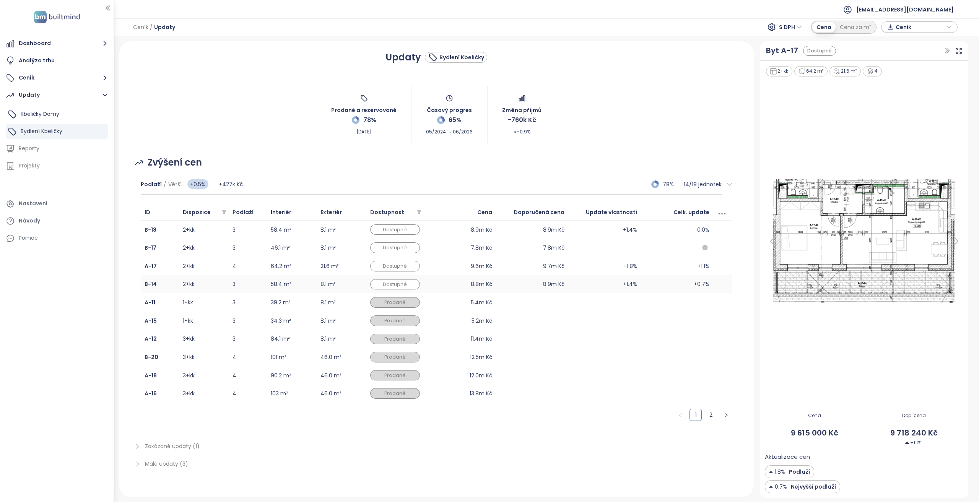
click at [302, 279] on td "58.4 m²" at bounding box center [292, 284] width 50 height 18
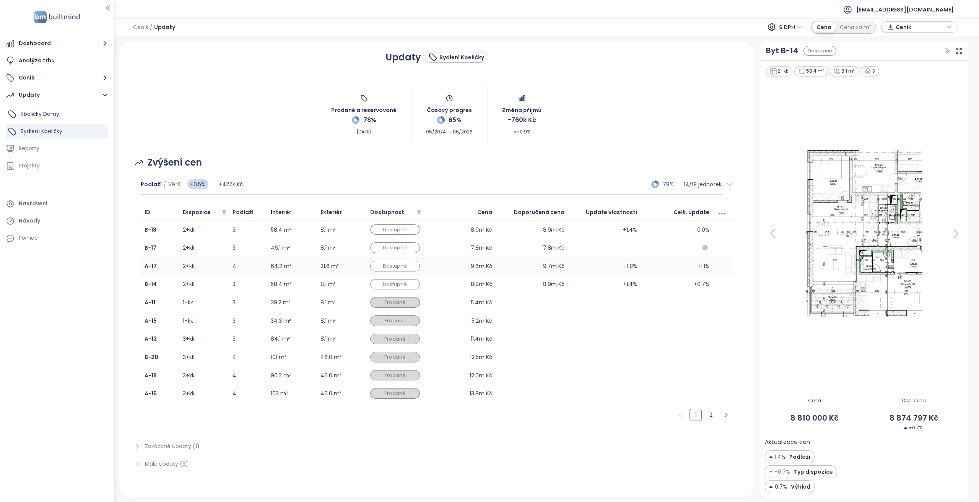
click at [304, 269] on td "64.2 m²" at bounding box center [292, 266] width 50 height 18
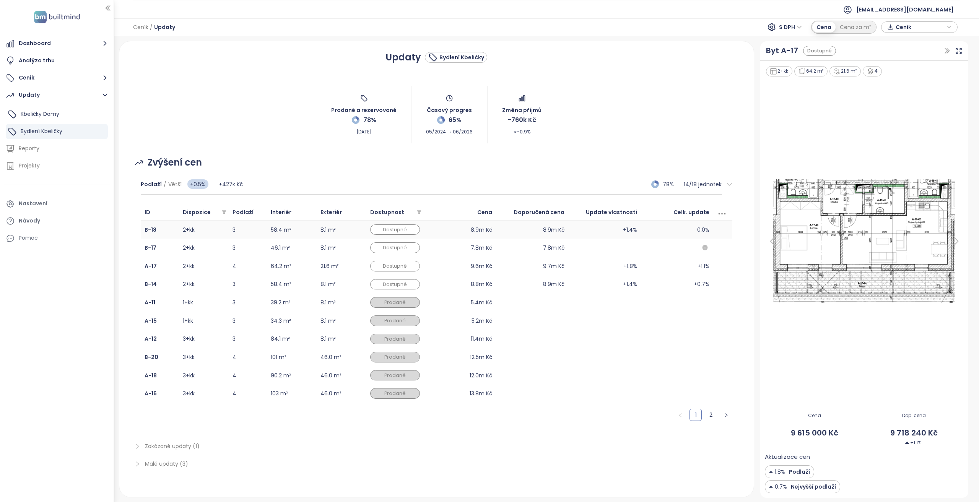
click at [301, 229] on td "58.4 m²" at bounding box center [292, 230] width 50 height 18
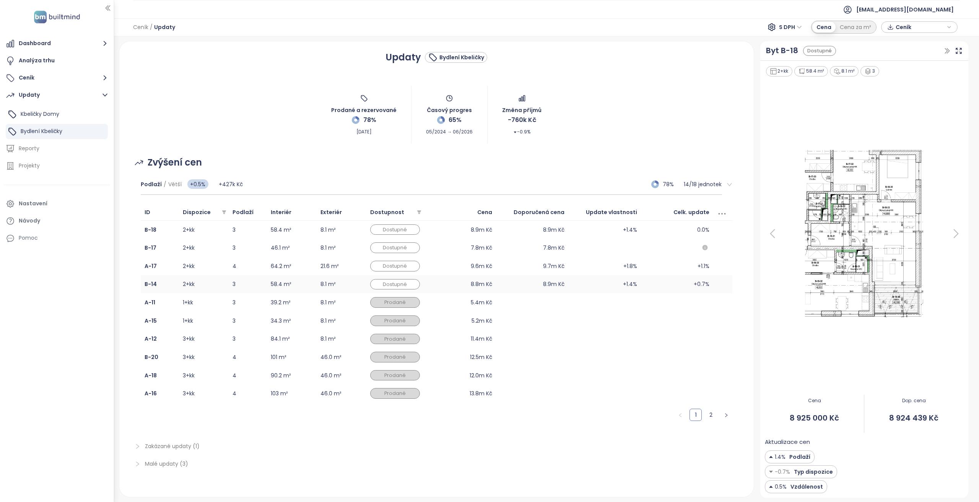
click at [219, 287] on td "2+kk" at bounding box center [204, 284] width 50 height 18
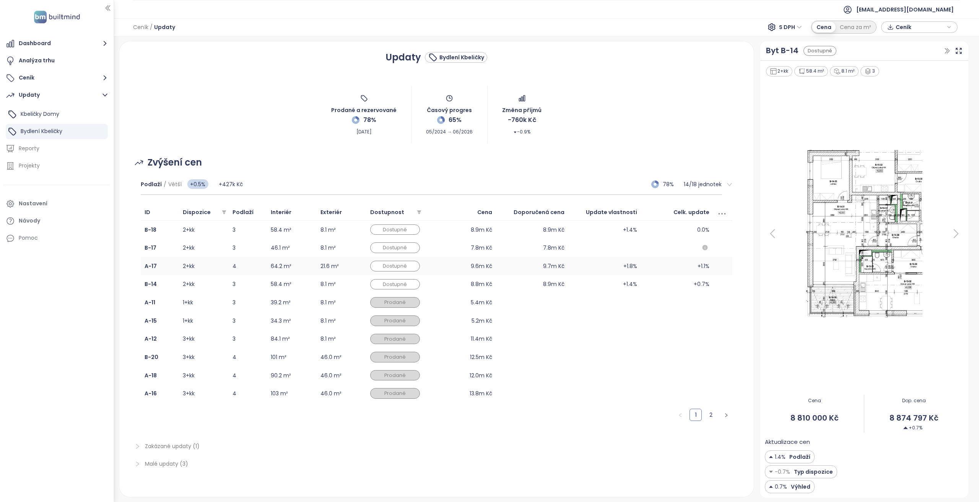
click at [221, 263] on td "2+kk" at bounding box center [204, 266] width 50 height 18
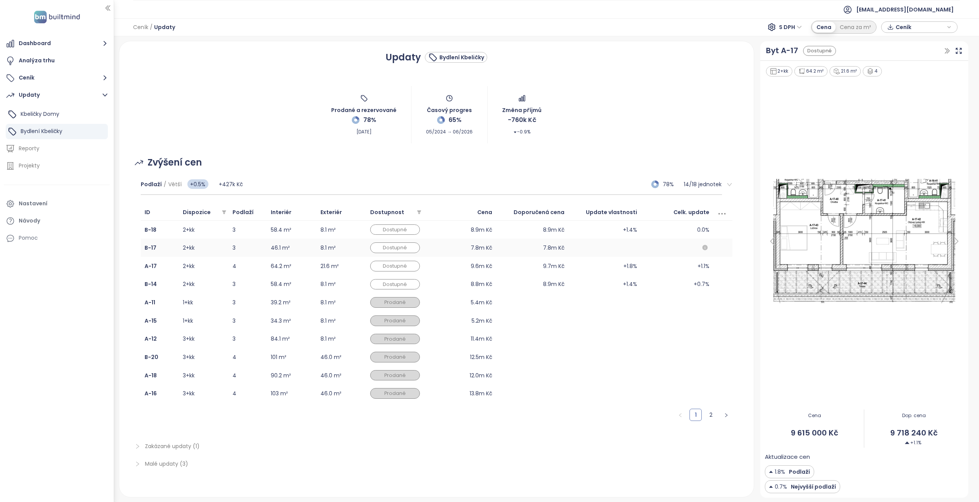
click at [225, 245] on td "2+kk" at bounding box center [204, 248] width 50 height 18
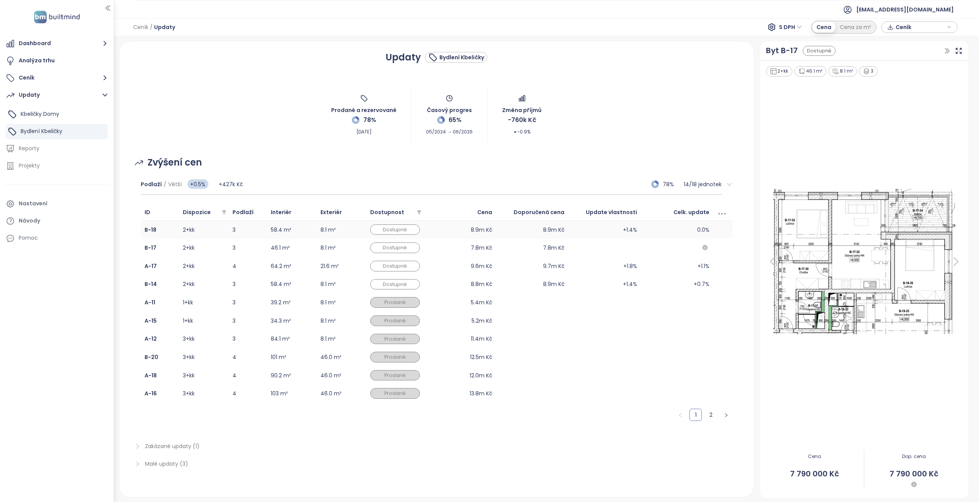
click at [228, 224] on td "2+kk" at bounding box center [204, 230] width 50 height 18
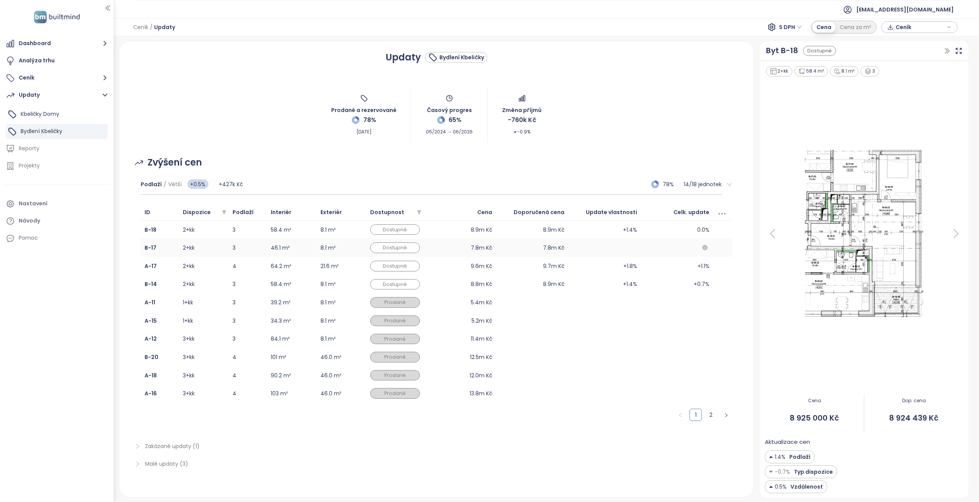
click at [229, 250] on td "3" at bounding box center [248, 248] width 38 height 18
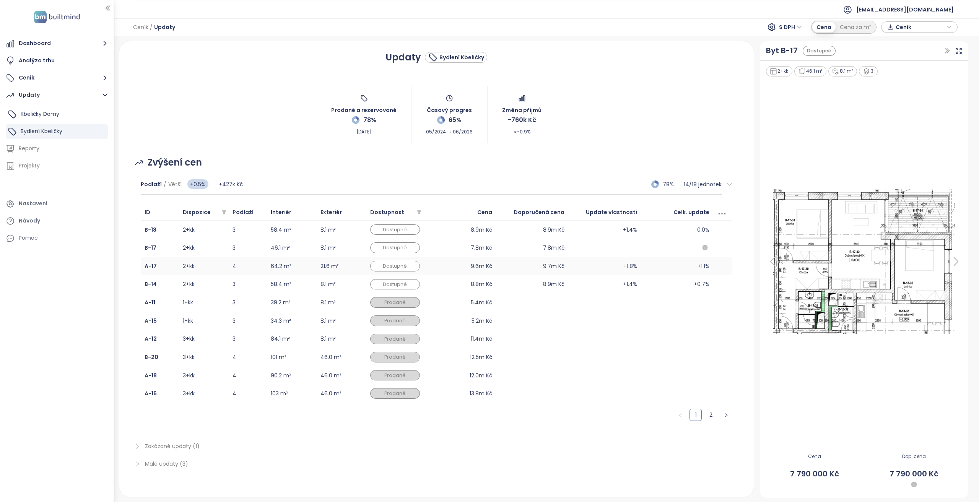
click at [223, 273] on td "2+kk" at bounding box center [204, 266] width 50 height 18
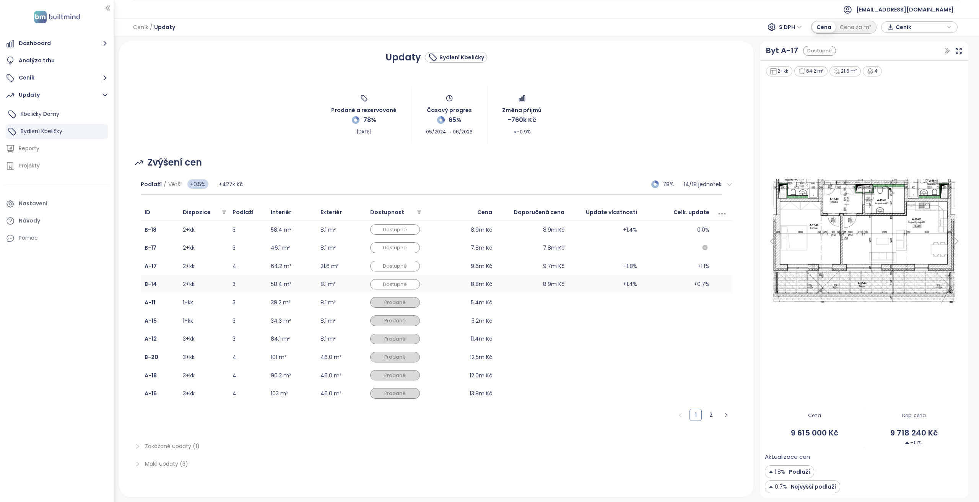
click at [220, 290] on td "2+kk" at bounding box center [204, 284] width 50 height 18
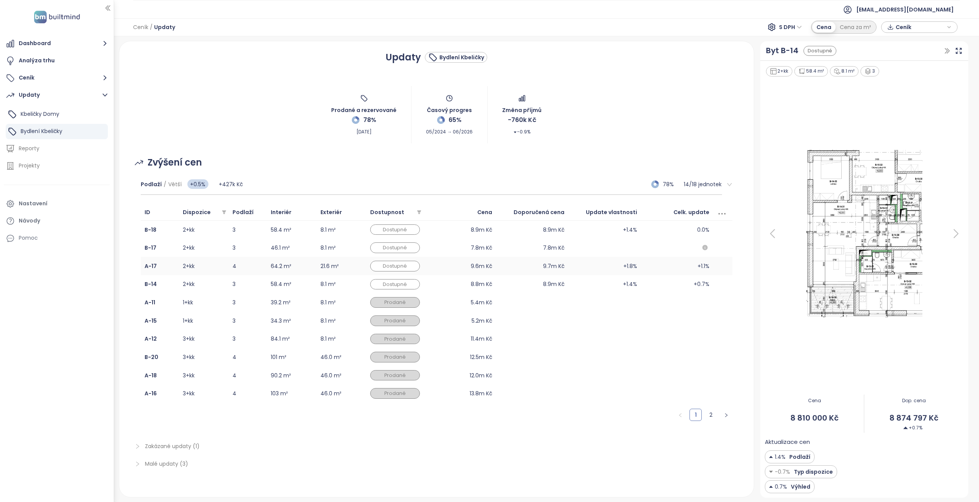
click at [226, 271] on td "2+kk" at bounding box center [204, 266] width 50 height 18
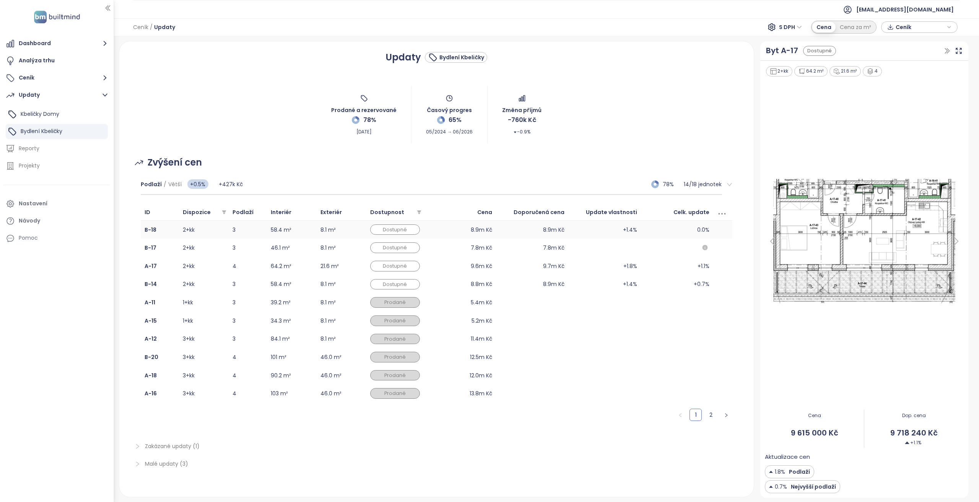
click at [231, 230] on td "3" at bounding box center [248, 230] width 38 height 18
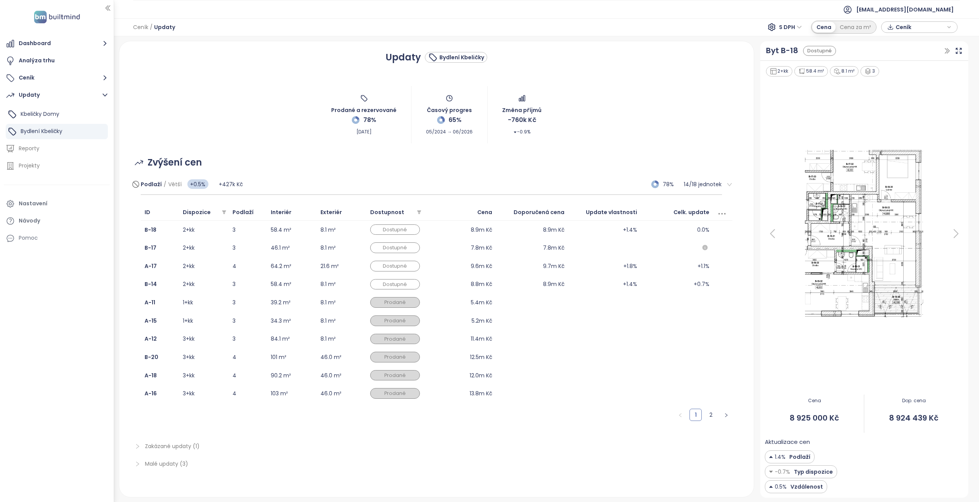
click at [302, 178] on div "Podlaží / Větší +0.5% +427k Kč 78% 14 / 18 jednotek" at bounding box center [431, 184] width 581 height 21
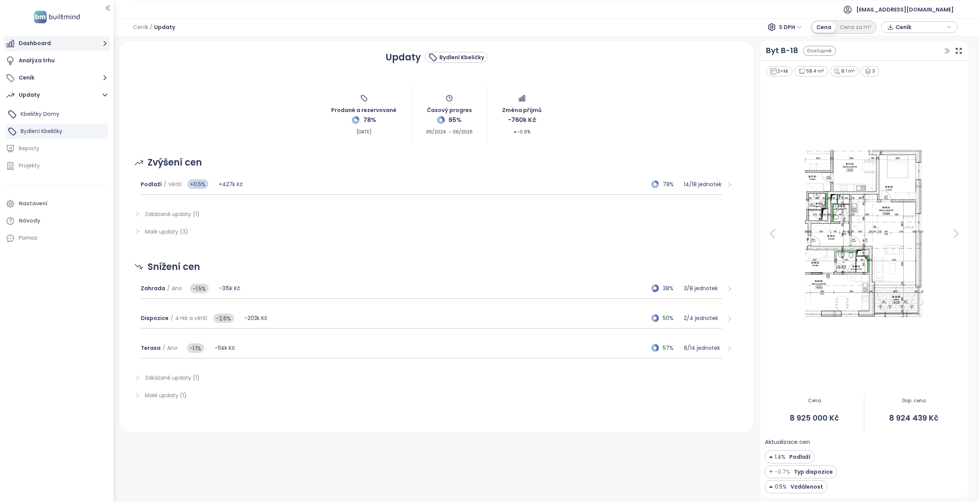
click at [47, 36] on button "Dashboard" at bounding box center [57, 43] width 106 height 15
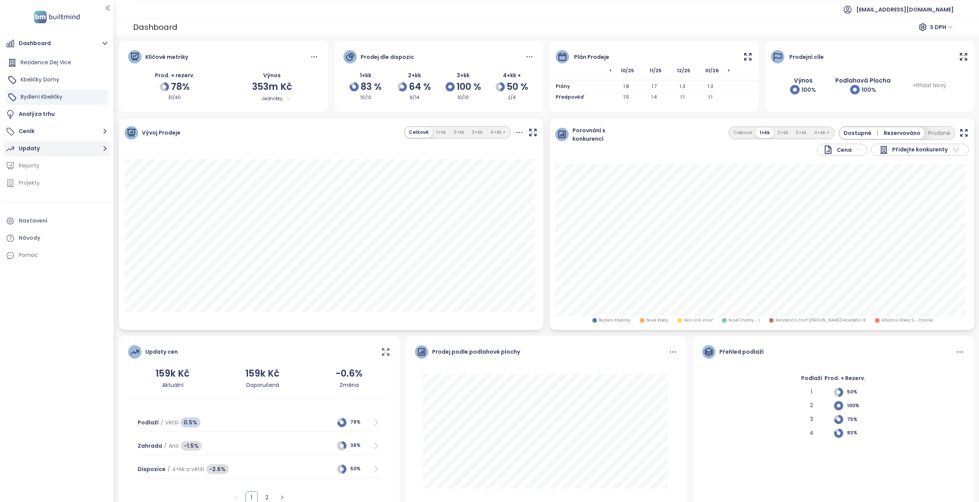
click at [50, 146] on button "Updaty" at bounding box center [57, 148] width 106 height 15
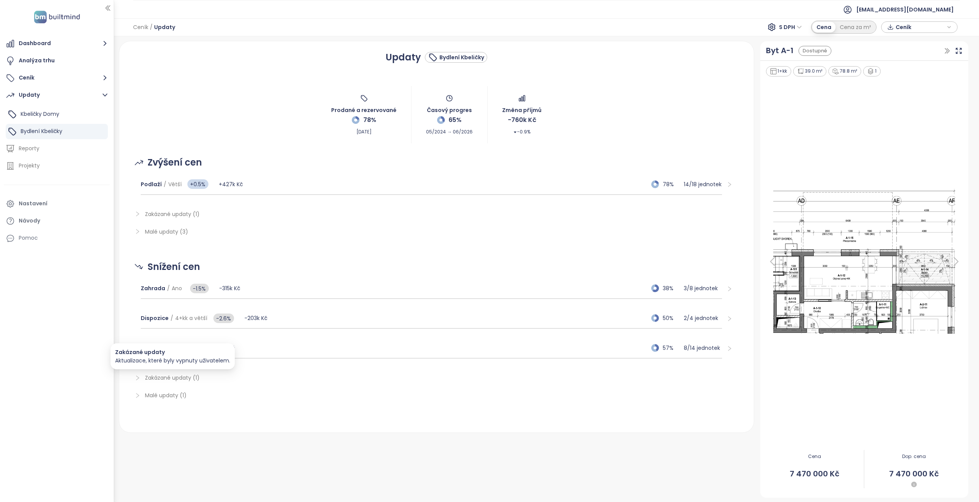
click at [178, 377] on span "Zakázané updaty (1)" at bounding box center [172, 378] width 55 height 8
click at [178, 378] on span "Zakázané updaty (1)" at bounding box center [172, 378] width 55 height 8
click at [159, 216] on span "Zakázané updaty (1)" at bounding box center [172, 214] width 55 height 8
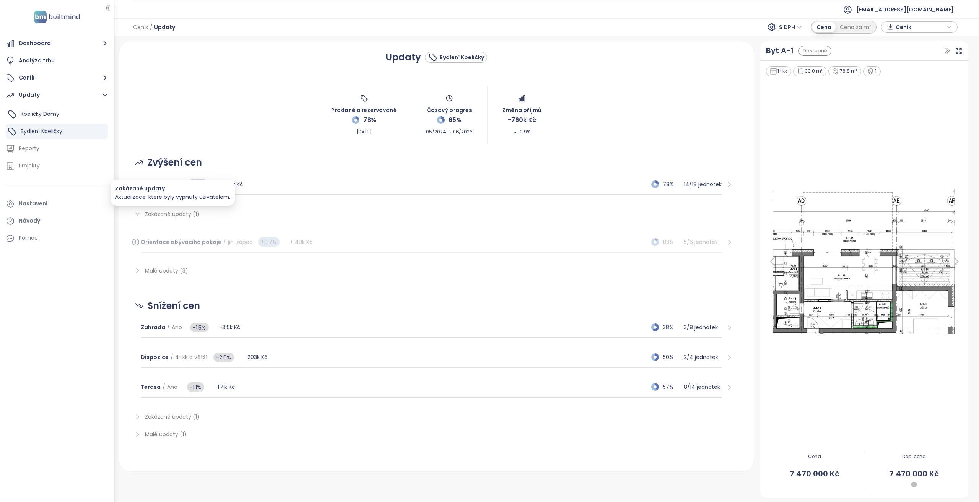
click at [159, 216] on span "Zakázané updaty (1)" at bounding box center [172, 214] width 55 height 8
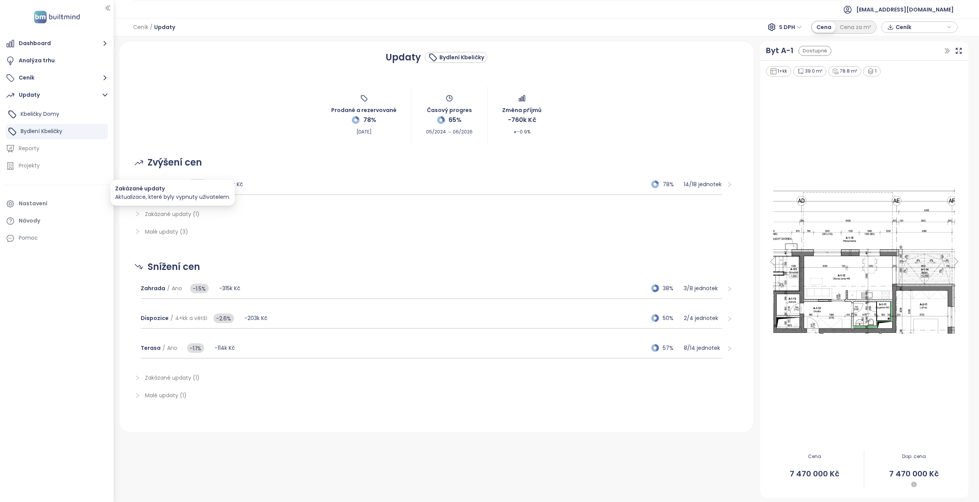
click at [163, 213] on span "Zakázané updaty (1)" at bounding box center [172, 214] width 55 height 8
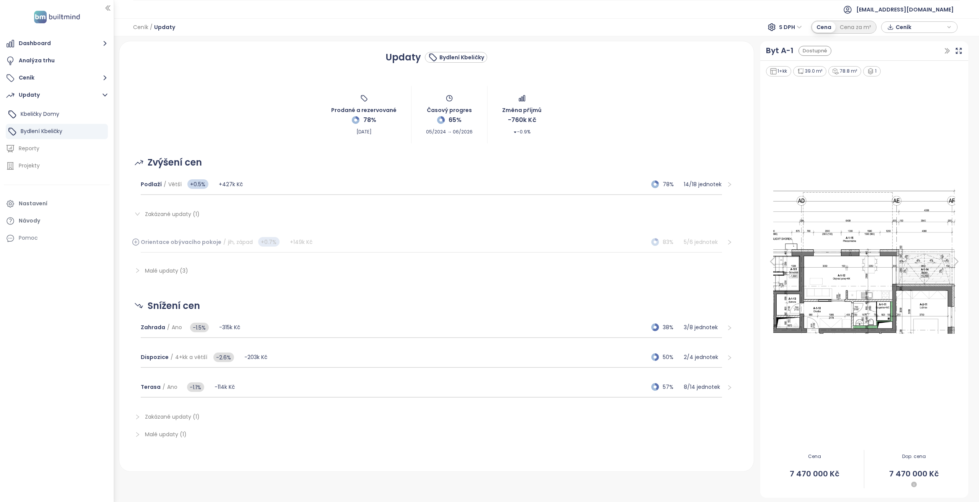
click at [360, 243] on div "Orientace obývacího pokoje / jih, západ +0.7% +149k Kč 83% 5 / 6 jednotek" at bounding box center [431, 242] width 581 height 21
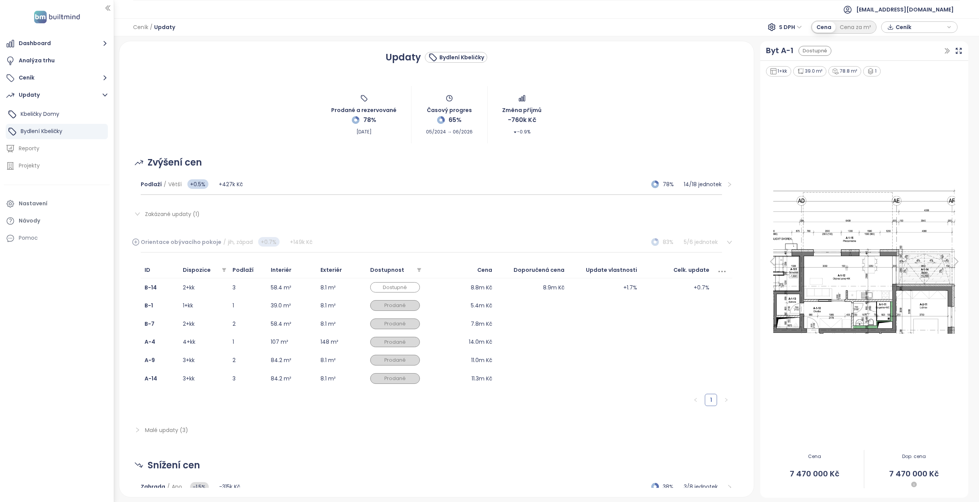
click at [136, 241] on icon at bounding box center [136, 241] width 0 height 3
click at [164, 215] on span "Zakázané updaty (1)" at bounding box center [172, 214] width 55 height 8
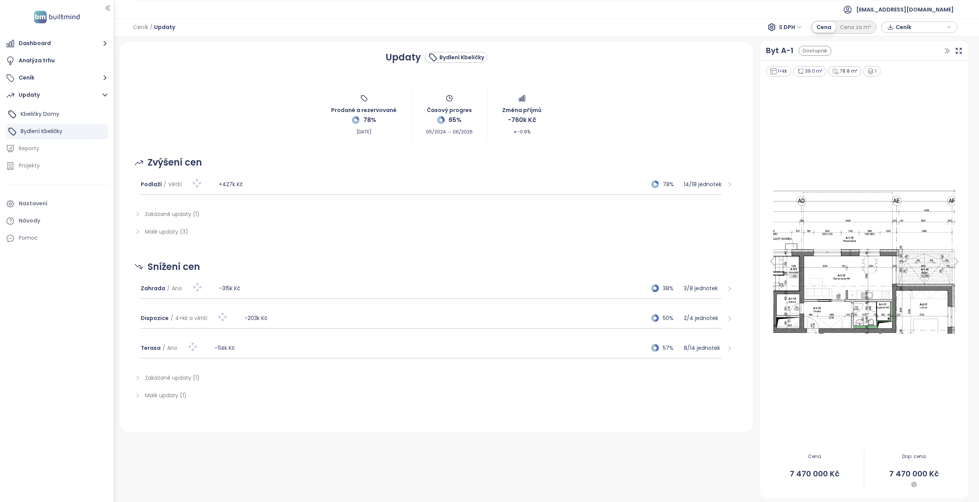
click at [175, 234] on span "Malé updaty (3)" at bounding box center [166, 232] width 43 height 8
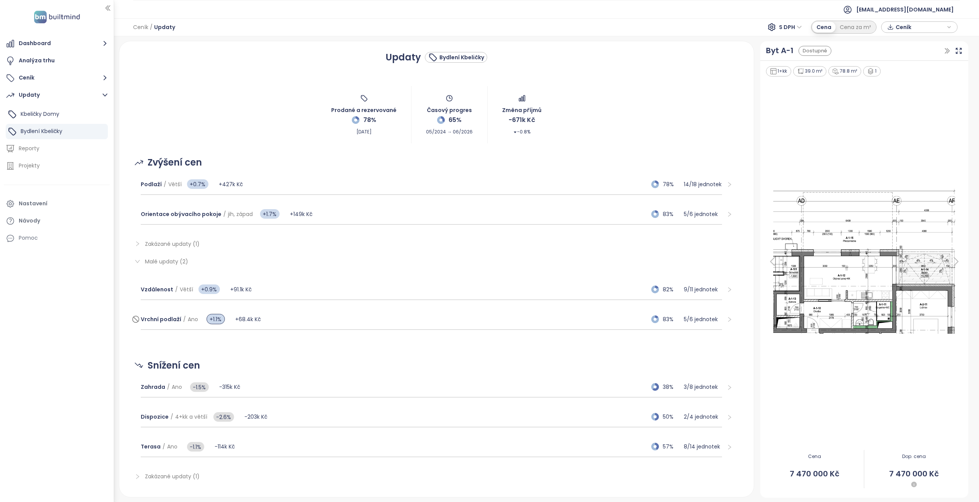
click at [315, 320] on div "Vrchní podlaží / Ano +1.1% +68.4k Kč 83% 5 / 6 jednotek" at bounding box center [431, 319] width 581 height 21
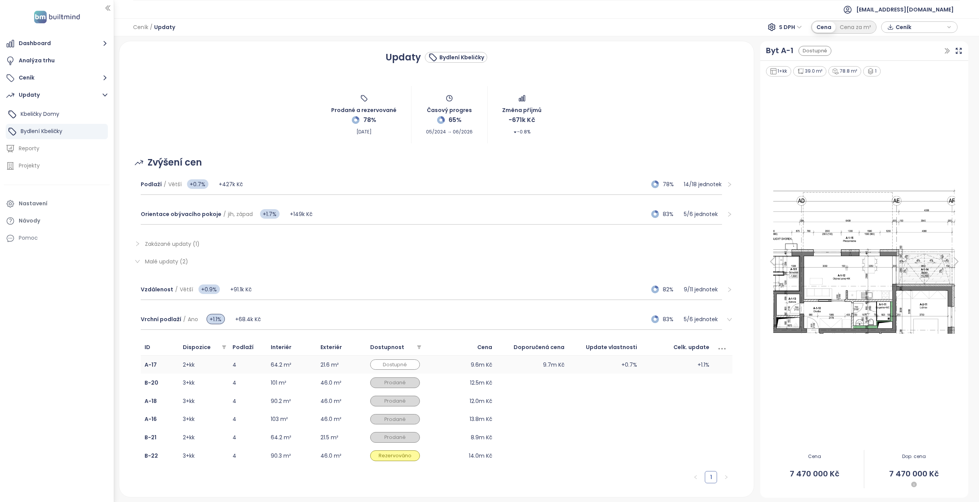
click at [260, 362] on td "4" at bounding box center [248, 365] width 38 height 18
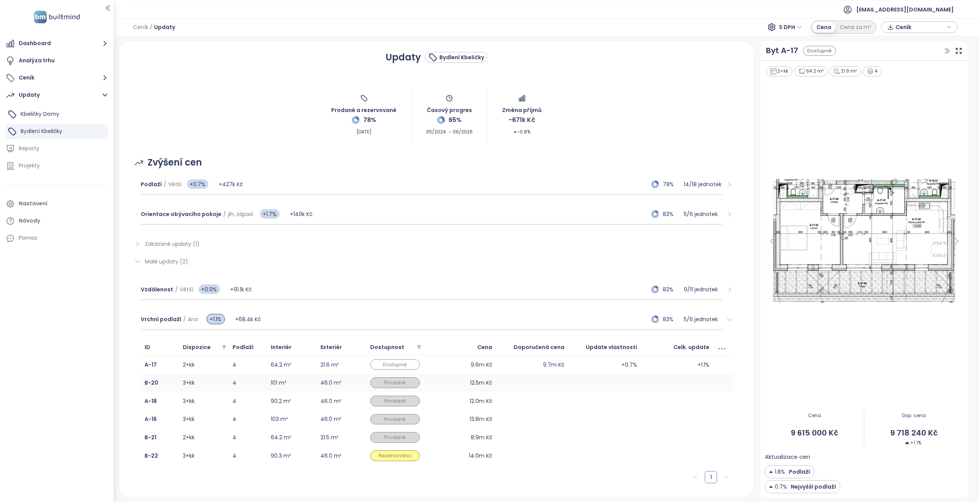
click at [248, 383] on td "4" at bounding box center [248, 382] width 38 height 18
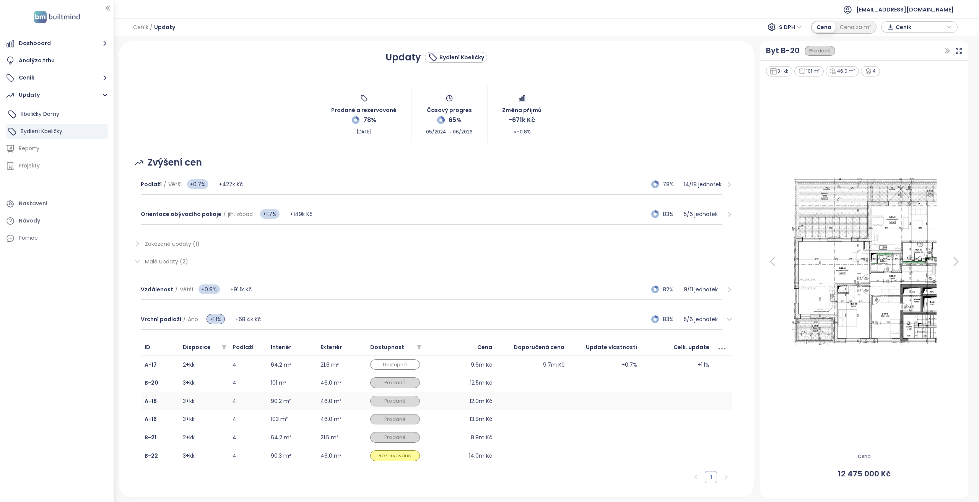
click at [246, 400] on td "4" at bounding box center [248, 401] width 38 height 18
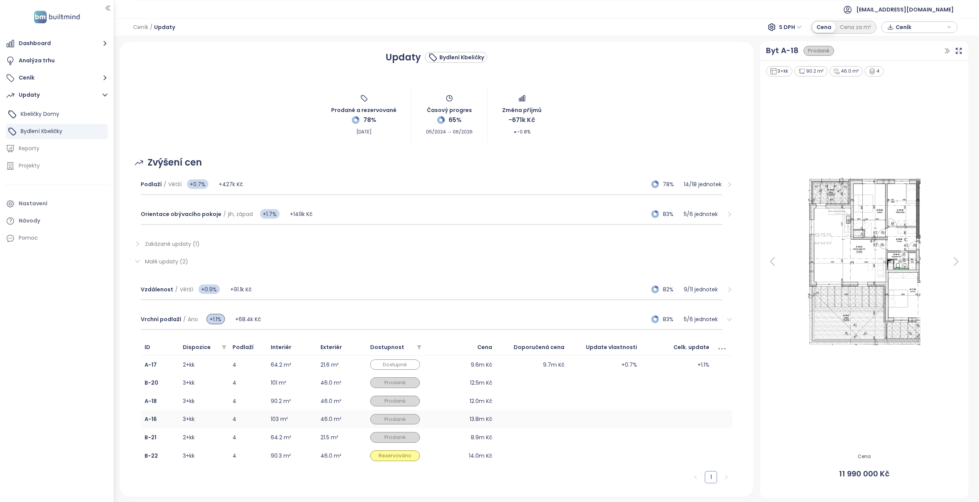
click at [263, 414] on td "4" at bounding box center [248, 419] width 38 height 18
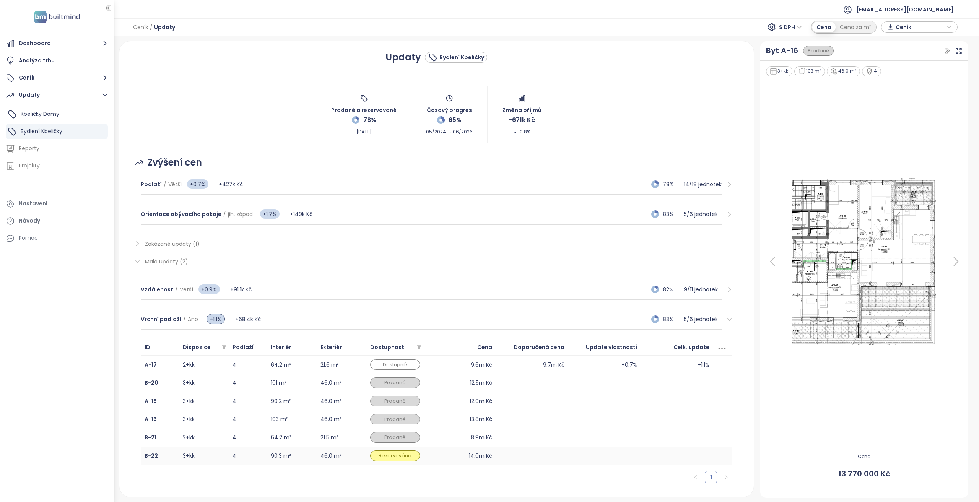
click at [245, 447] on td "4" at bounding box center [248, 456] width 38 height 18
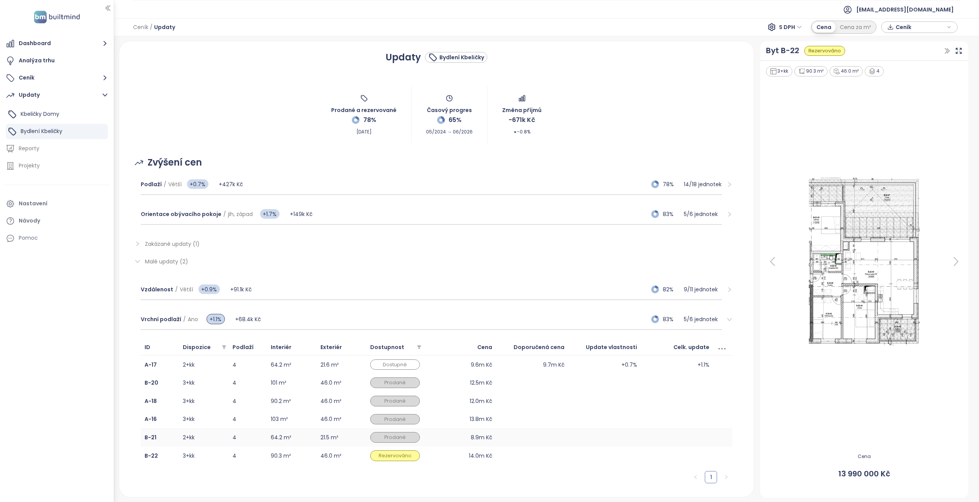
click at [246, 435] on td "4" at bounding box center [248, 437] width 38 height 18
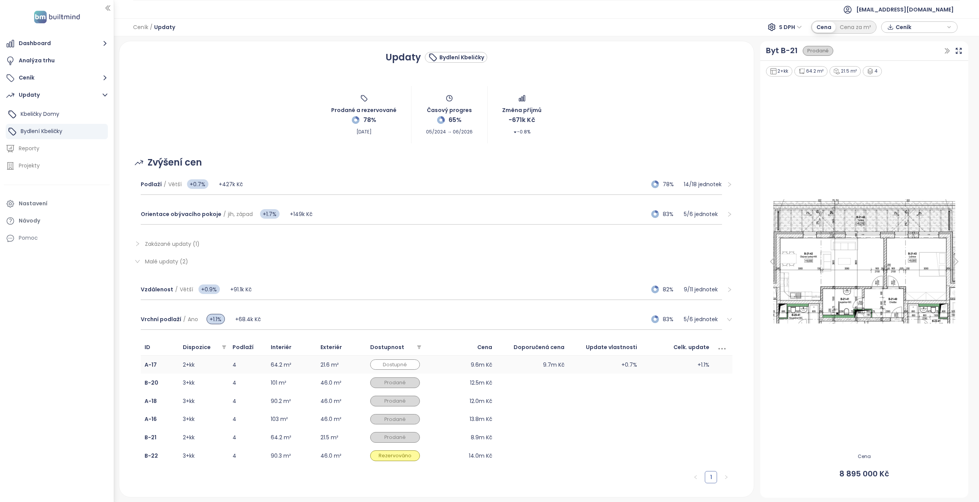
click at [242, 364] on td "4" at bounding box center [248, 365] width 38 height 18
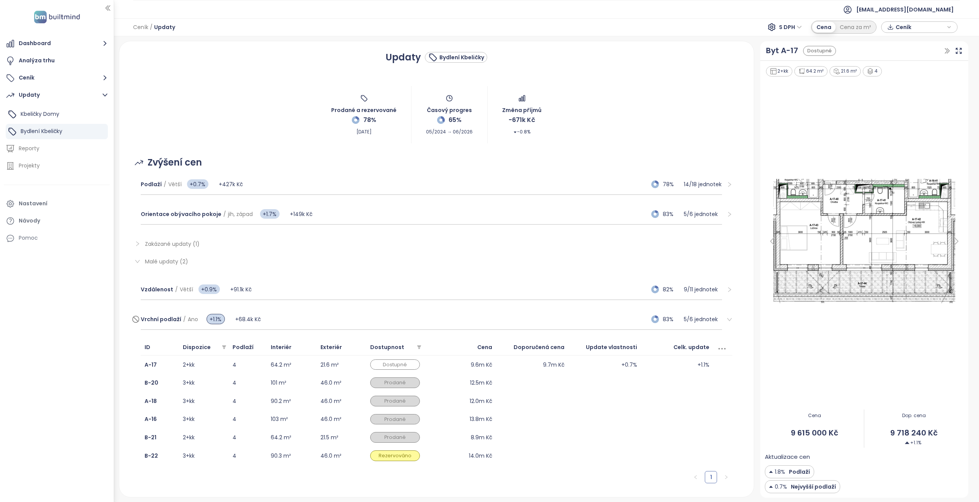
scroll to position [76, 0]
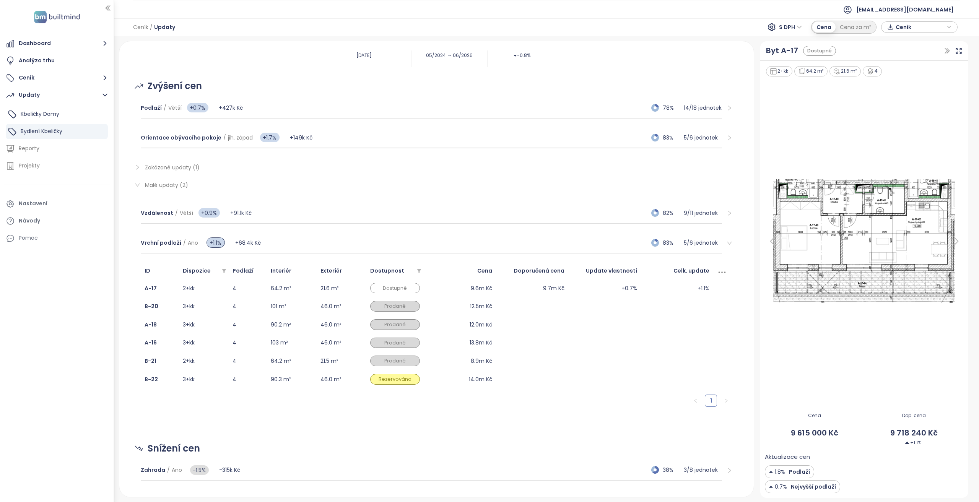
click at [158, 189] on div "Malé updaty (2)" at bounding box center [436, 185] width 616 height 18
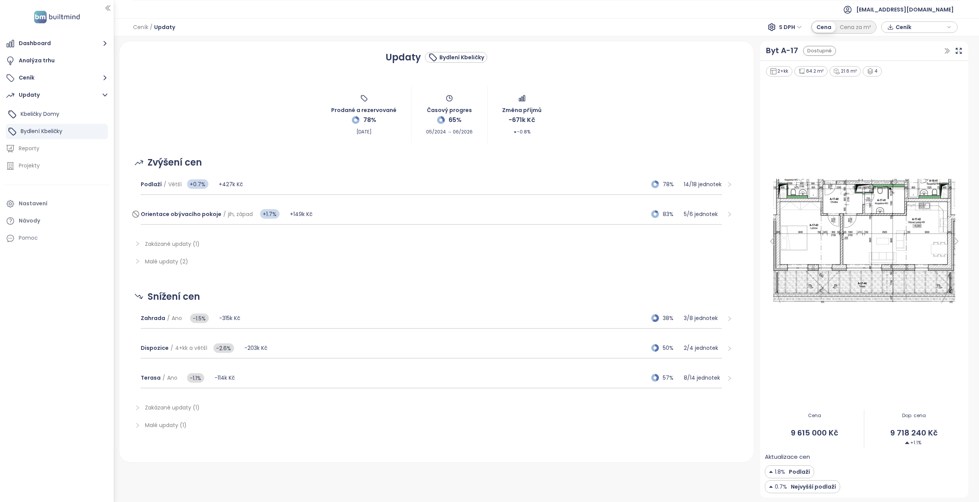
scroll to position [0, 0]
click at [173, 262] on span "Malé updaty (2)" at bounding box center [166, 262] width 43 height 8
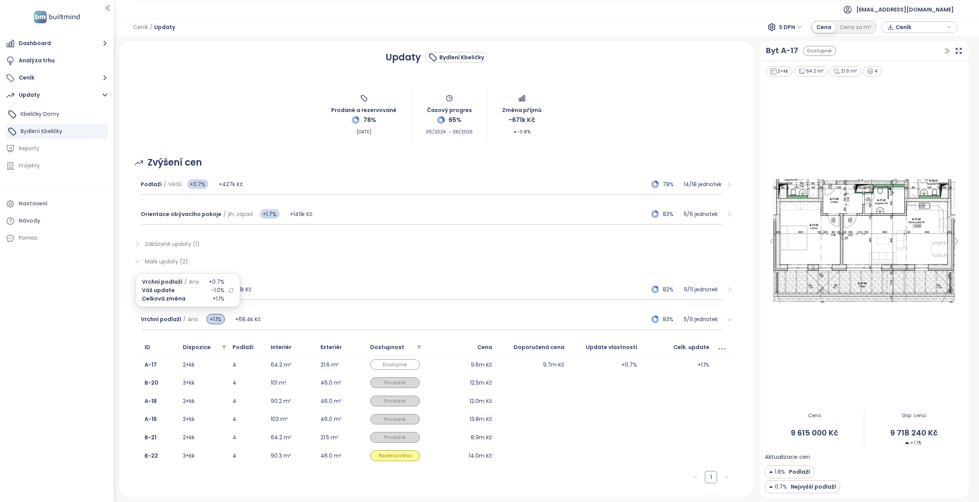
click at [229, 290] on icon at bounding box center [231, 290] width 6 height 6
click at [173, 263] on div "Zakázané updaty (1) Výhled / price_update.subtitle.industrial +60.6k Kč 88% 7 /…" at bounding box center [436, 373] width 616 height 288
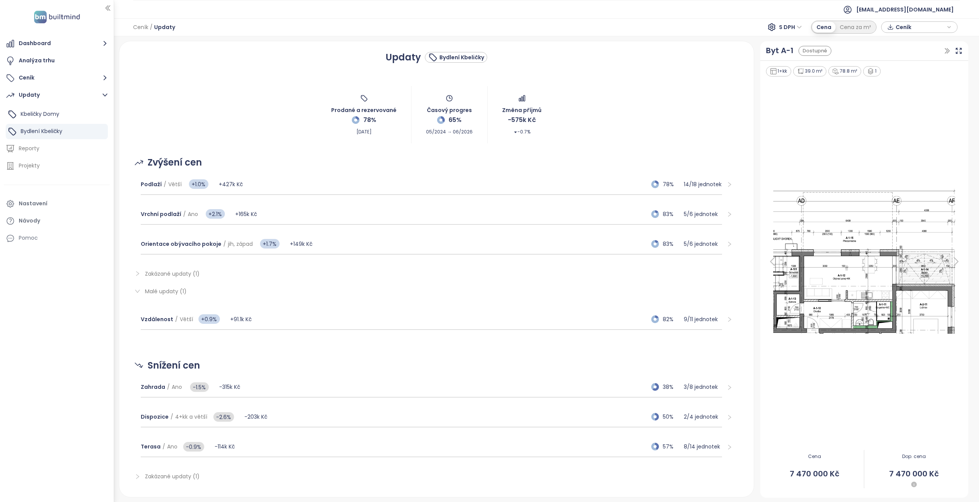
click at [166, 287] on span "Menší aktualizace cen, které se standardně nezobrazují." at bounding box center [166, 287] width 0 height 0
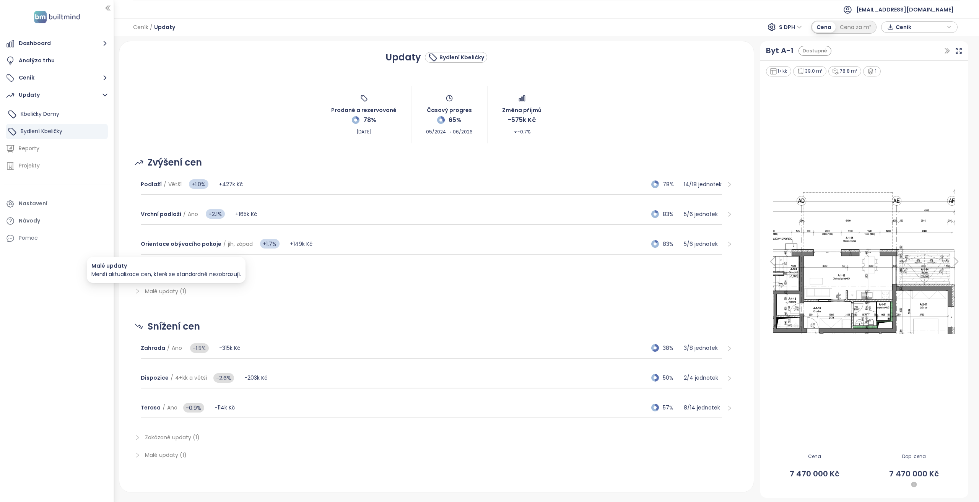
click at [177, 288] on span "Malé updaty (1)" at bounding box center [166, 291] width 42 height 8
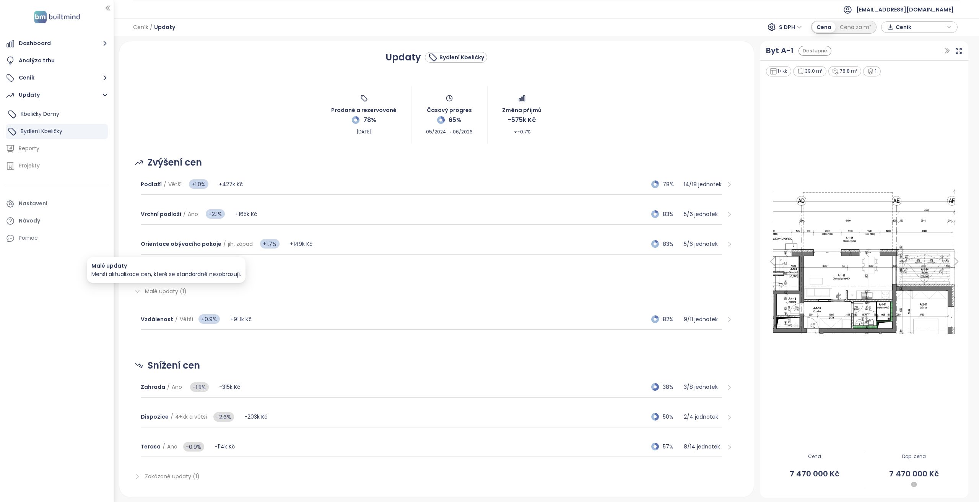
click at [179, 289] on span "Malé updaty (1)" at bounding box center [166, 291] width 42 height 8
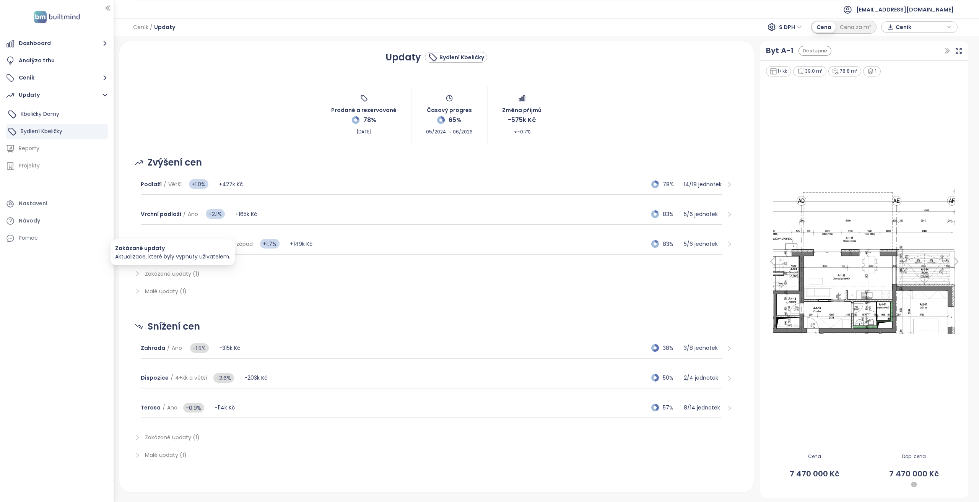
click at [174, 270] on span "Zakázané updaty (1)" at bounding box center [172, 274] width 55 height 8
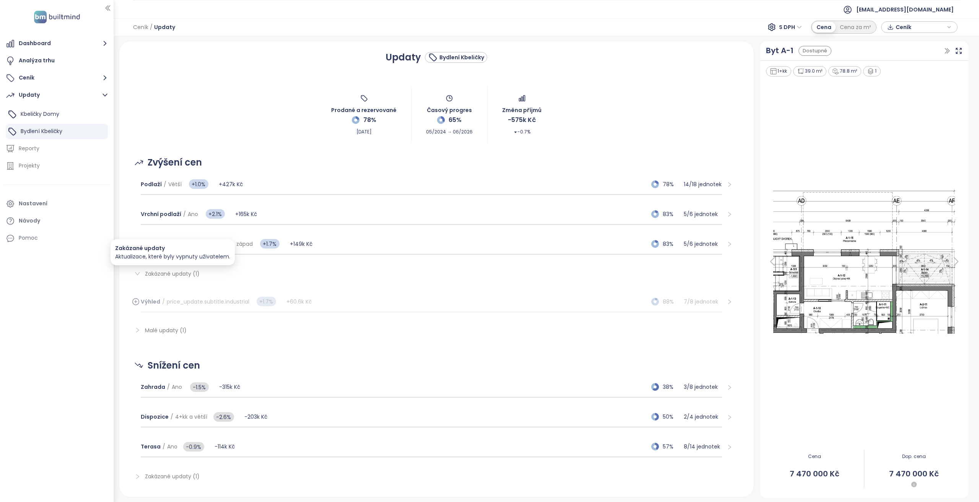
click at [174, 270] on span "Zakázané updaty (1)" at bounding box center [172, 274] width 55 height 8
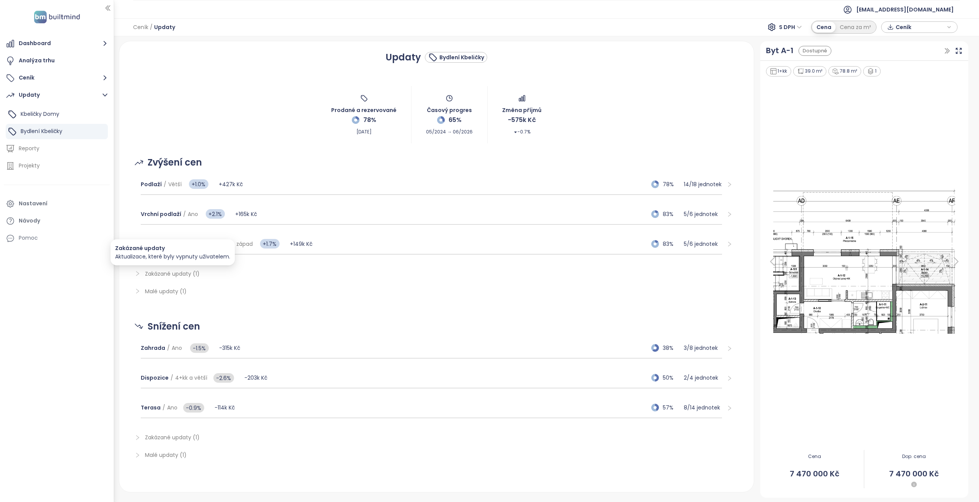
click at [174, 270] on span "Zakázané updaty (1)" at bounding box center [172, 274] width 55 height 8
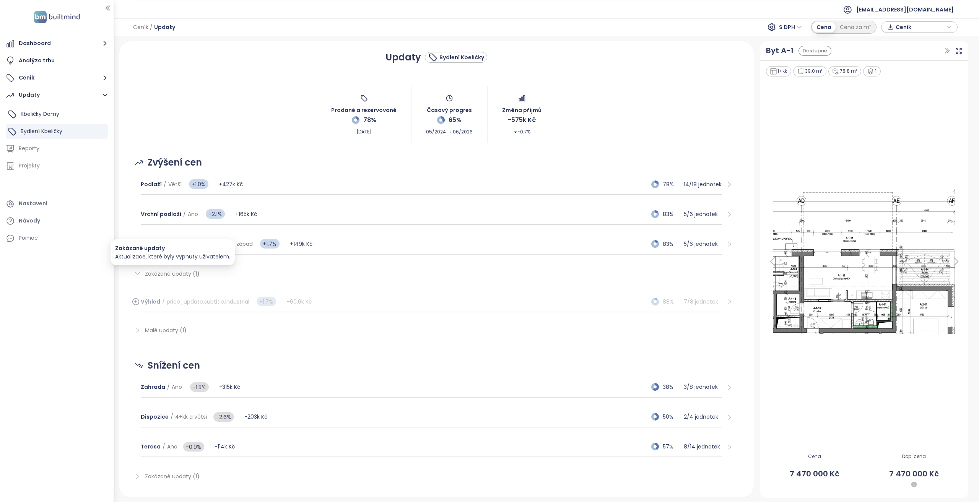
click at [154, 273] on span "Zakázané updaty (1)" at bounding box center [172, 274] width 55 height 8
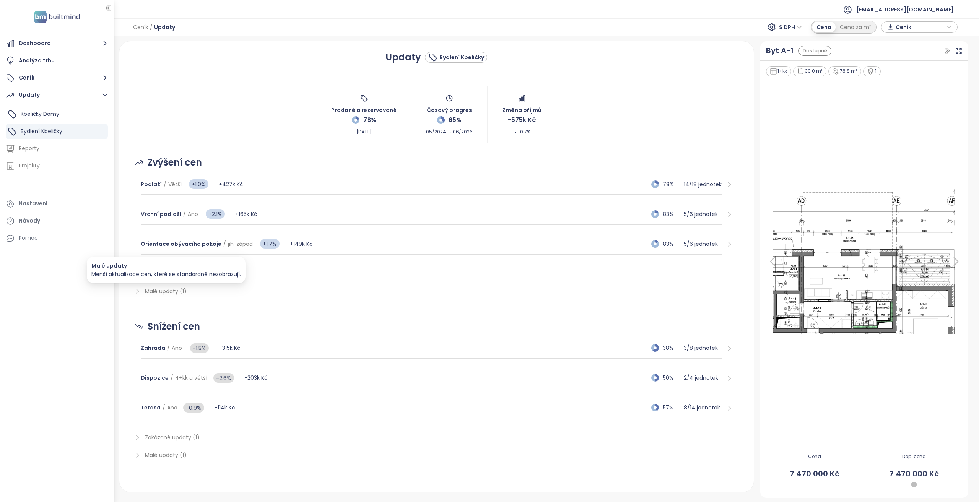
click at [172, 291] on span "Malé updaty (1)" at bounding box center [166, 291] width 42 height 8
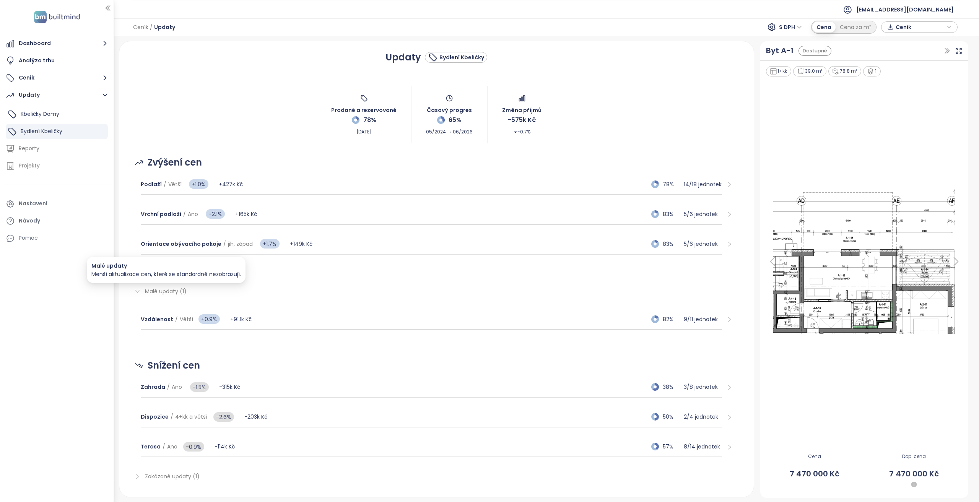
click at [172, 289] on span "Malé updaty (1)" at bounding box center [166, 291] width 42 height 8
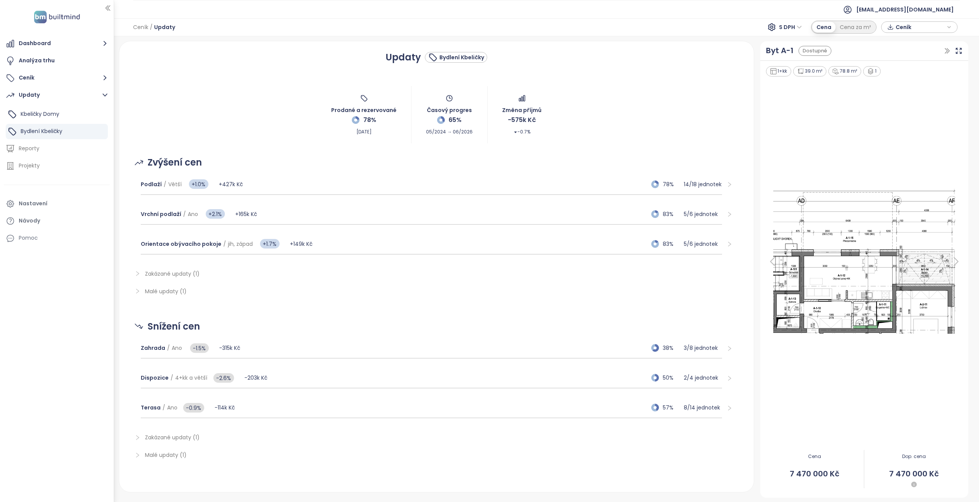
click at [174, 455] on span "Malé updaty (1)" at bounding box center [166, 455] width 42 height 8
click at [154, 442] on div "Zakázané updaty (1)" at bounding box center [436, 438] width 616 height 18
click at [155, 440] on span "Zakázané updaty (1)" at bounding box center [172, 438] width 55 height 8
click at [307, 182] on div "Podlaží / Větší +1.0% +427k Kč 78% 14 / 18 jednotek" at bounding box center [431, 184] width 581 height 21
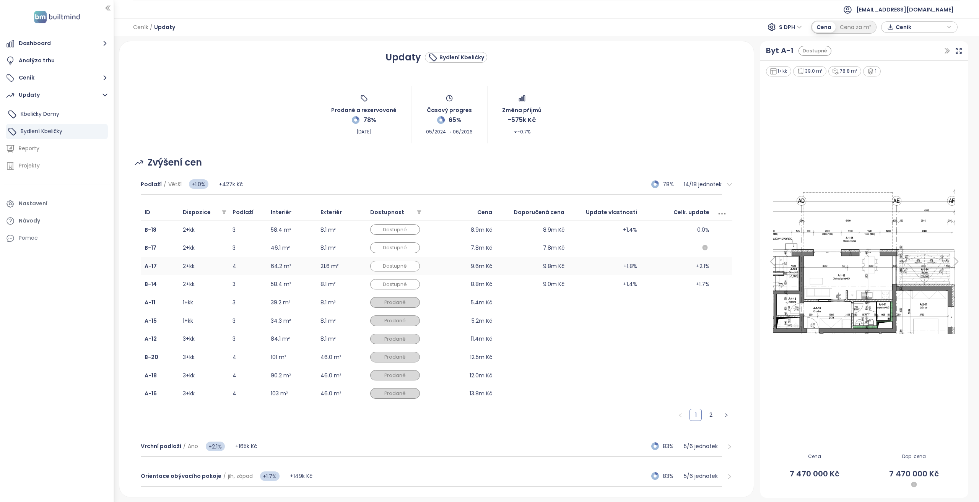
click at [205, 269] on td "2+kk" at bounding box center [204, 266] width 50 height 18
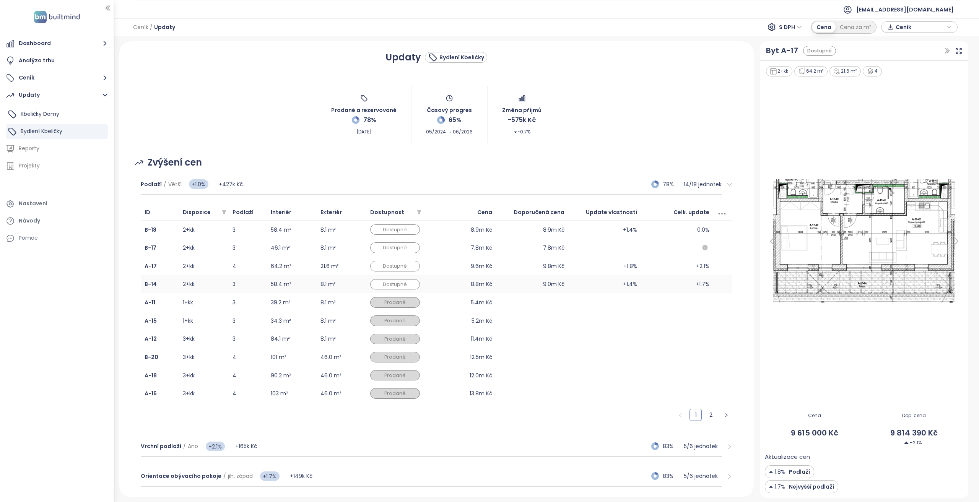
click at [206, 284] on td "2+kk" at bounding box center [204, 284] width 50 height 18
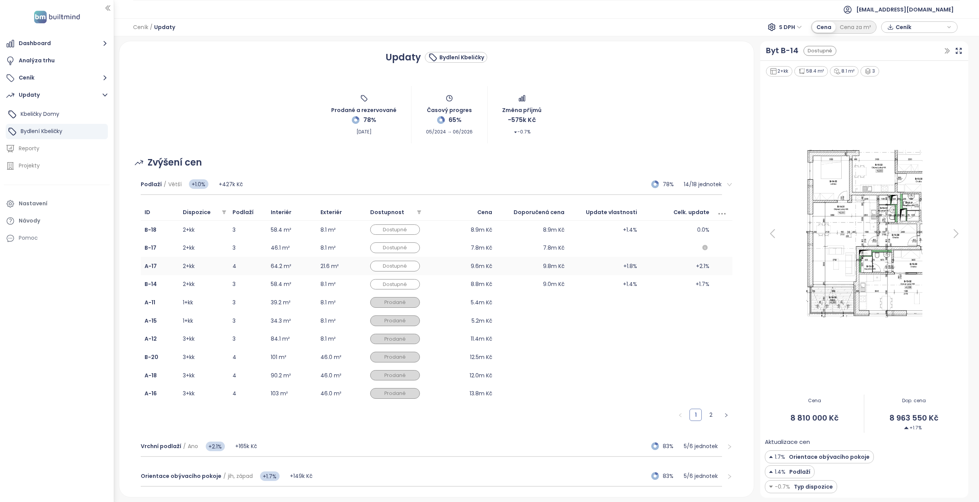
click at [209, 270] on td "2+kk" at bounding box center [204, 266] width 50 height 18
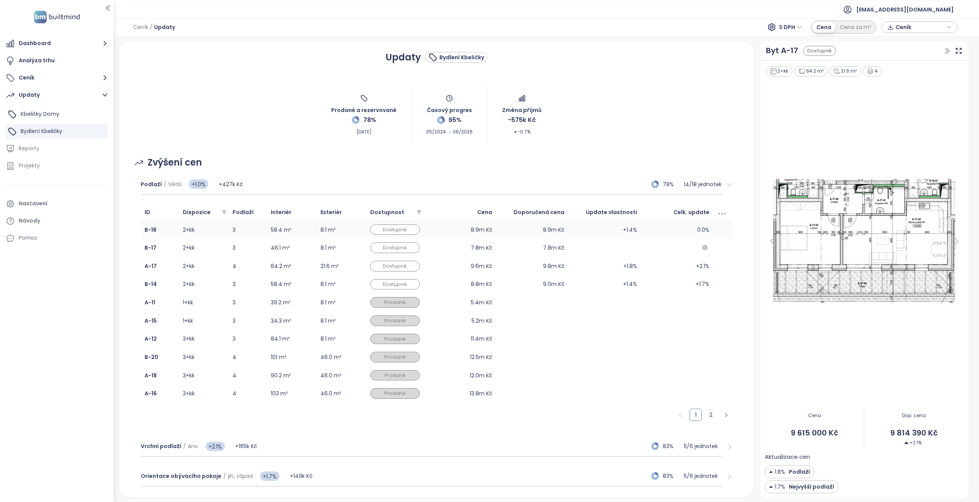
click at [221, 231] on td "2+kk" at bounding box center [204, 230] width 50 height 18
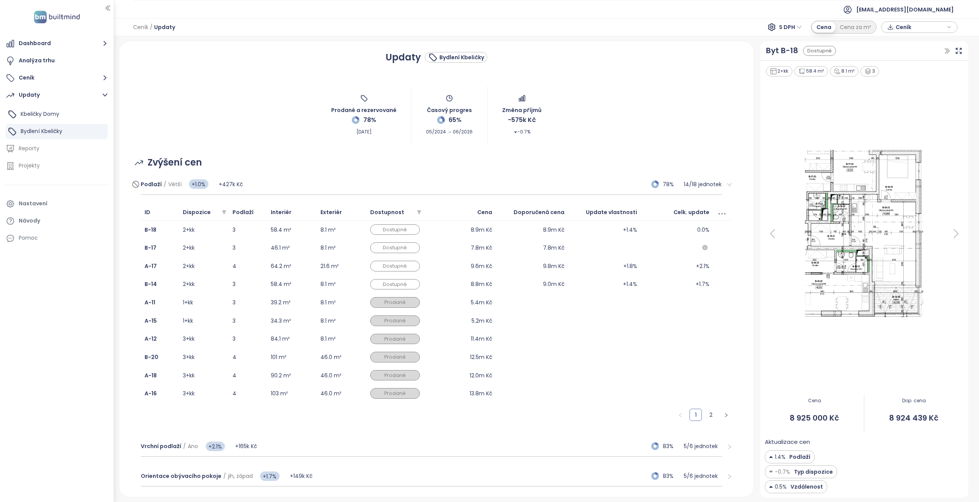
click at [261, 191] on div "Podlaží / Větší +1.0% +427k Kč 78% 14 / 18 jednotek" at bounding box center [431, 184] width 581 height 21
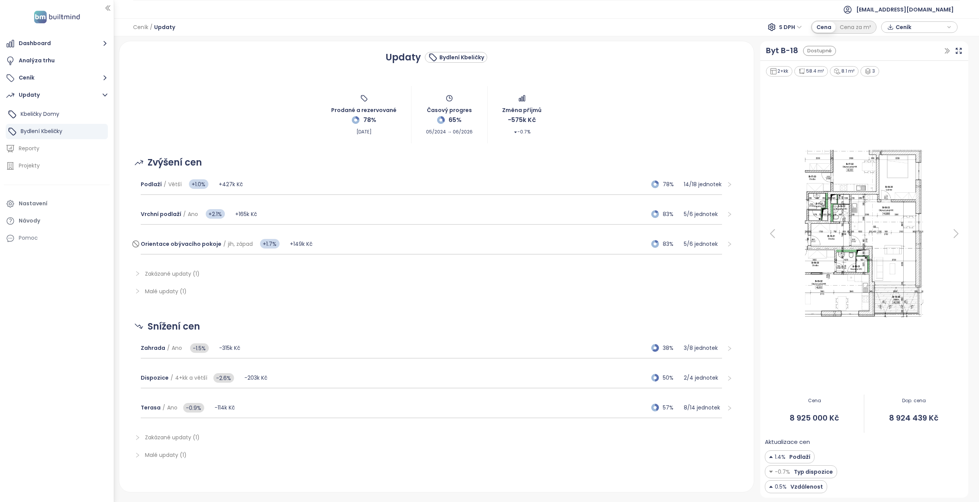
click at [355, 242] on div "Orientace obývacího pokoje / jih, západ +1.7% +149k Kč 83% 5 / 6 jednotek" at bounding box center [431, 244] width 581 height 21
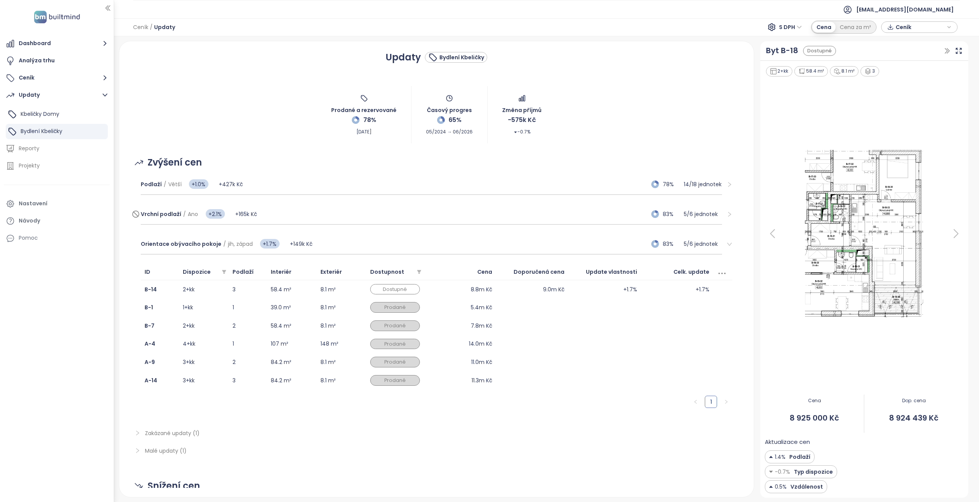
click at [263, 211] on div "Vrchní podlaží / Ano +2.1% +165k Kč 83% 5 / 6 jednotek" at bounding box center [431, 214] width 581 height 21
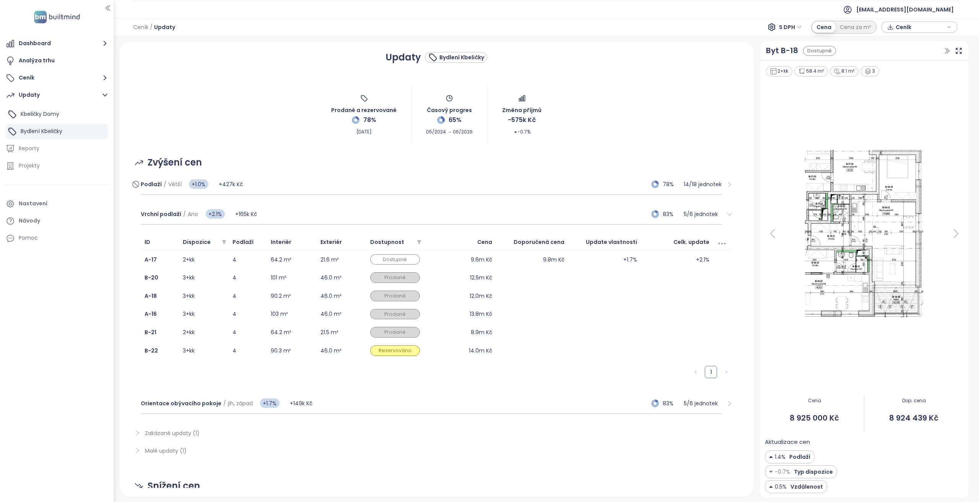
click at [297, 189] on div "Podlaží / Větší +1.0% +427k Kč 78% 14 / 18 jednotek" at bounding box center [431, 184] width 581 height 21
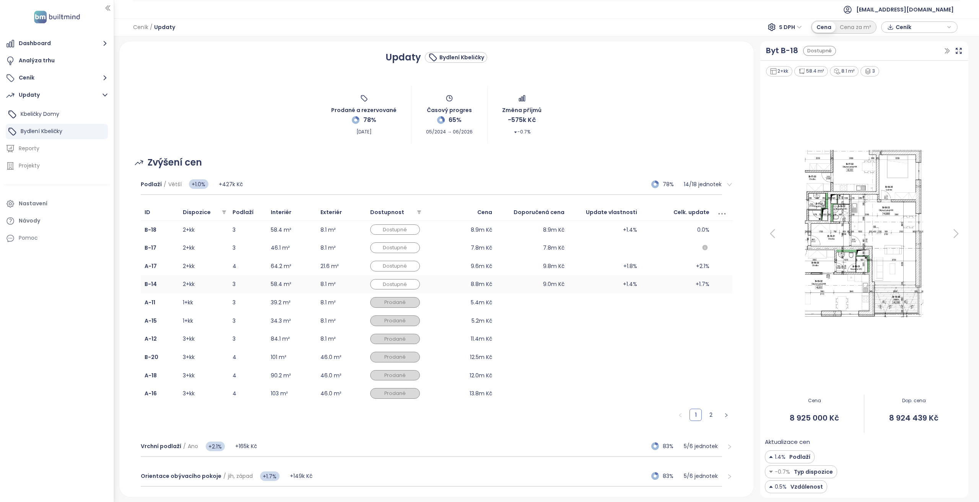
click at [261, 286] on td "3" at bounding box center [248, 284] width 38 height 18
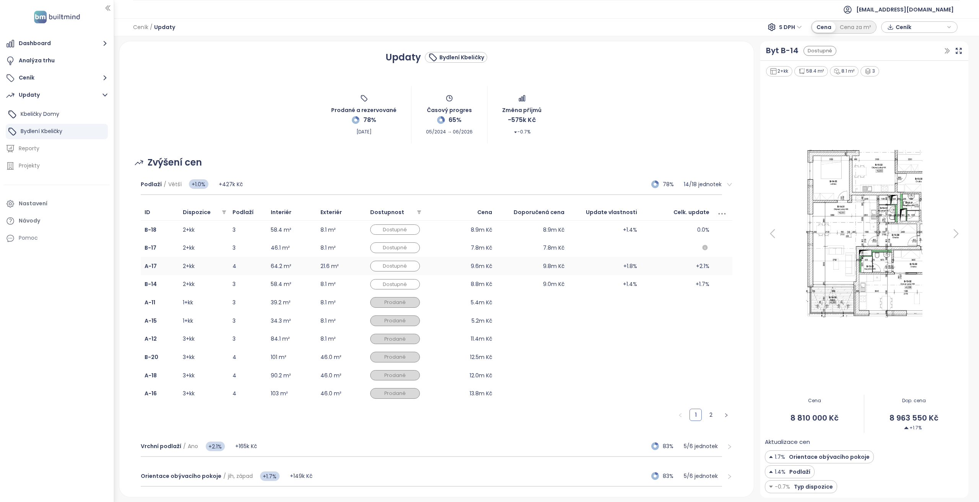
click at [265, 267] on td "4" at bounding box center [248, 266] width 38 height 18
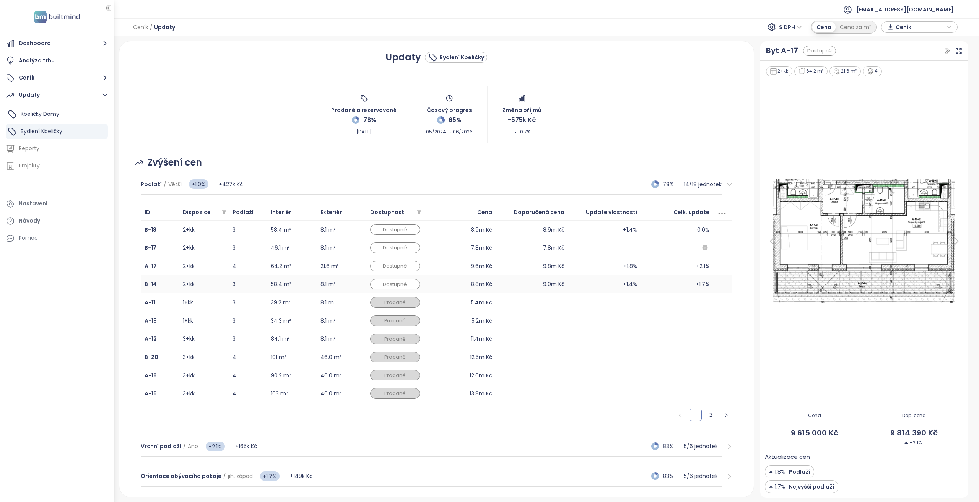
click at [258, 279] on td "3" at bounding box center [248, 284] width 38 height 18
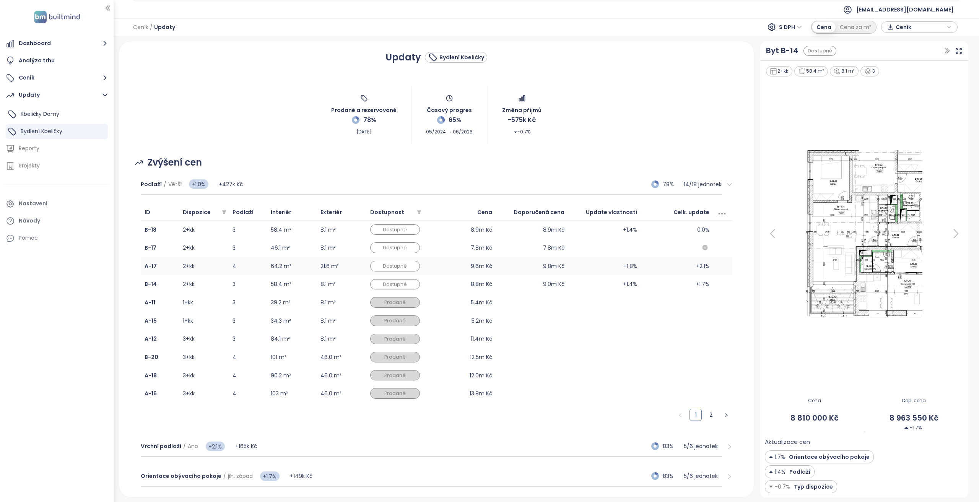
click at [263, 263] on td "4" at bounding box center [248, 266] width 38 height 18
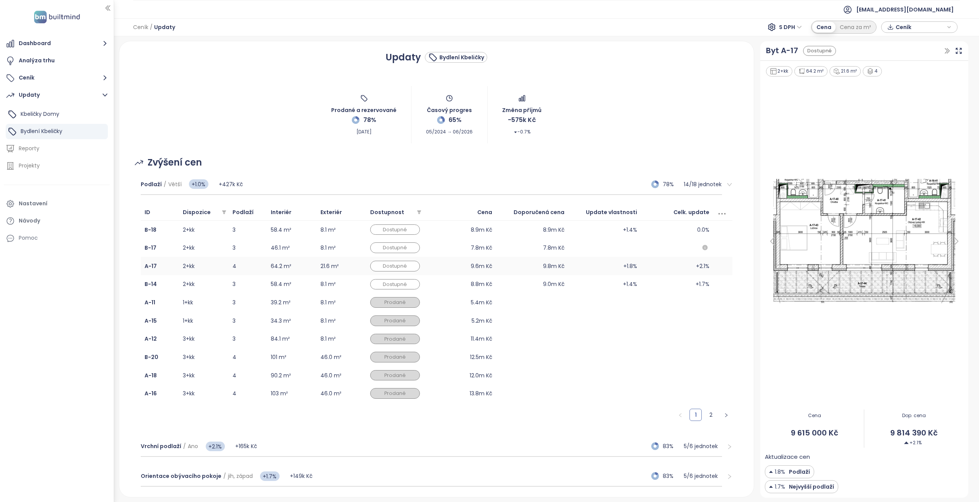
click at [234, 270] on td "4" at bounding box center [248, 266] width 38 height 18
click at [222, 267] on td "2+kk" at bounding box center [204, 266] width 50 height 18
click at [218, 281] on td "2+kk" at bounding box center [204, 284] width 50 height 18
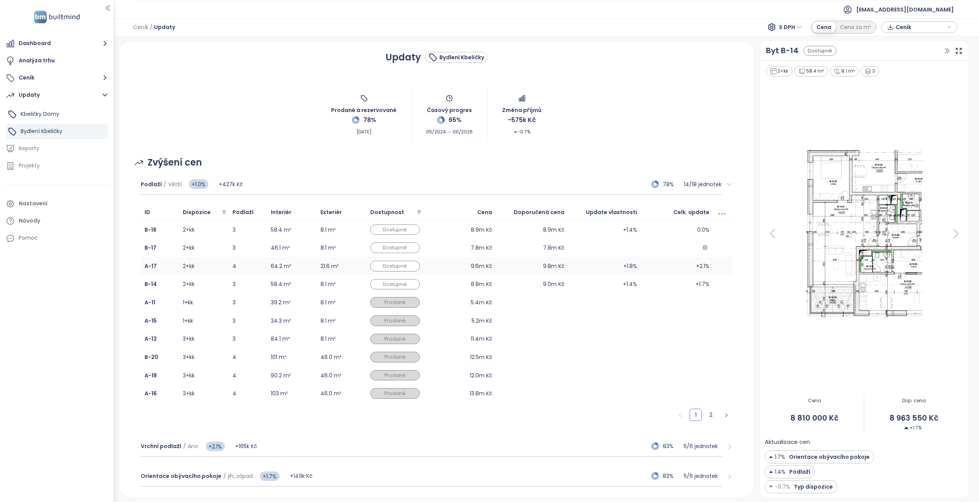
click at [219, 268] on td "2+kk" at bounding box center [204, 266] width 50 height 18
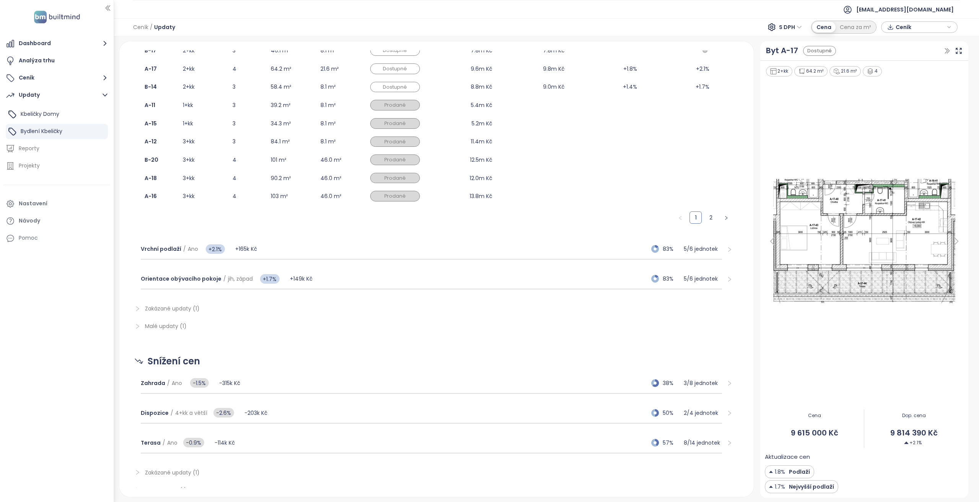
scroll to position [224, 0]
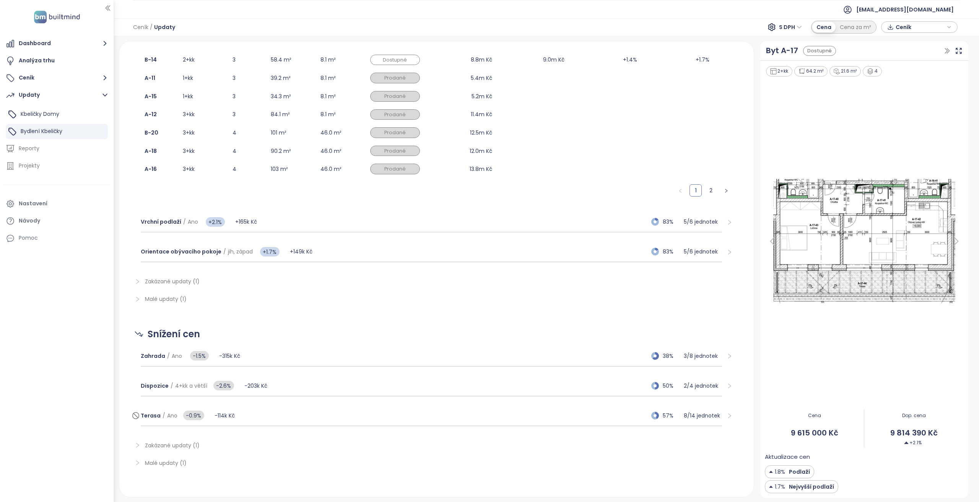
click at [258, 415] on div "Terasa / Ano -0.9% -114k Kč 57% 8 / 14 jednotek" at bounding box center [431, 416] width 581 height 21
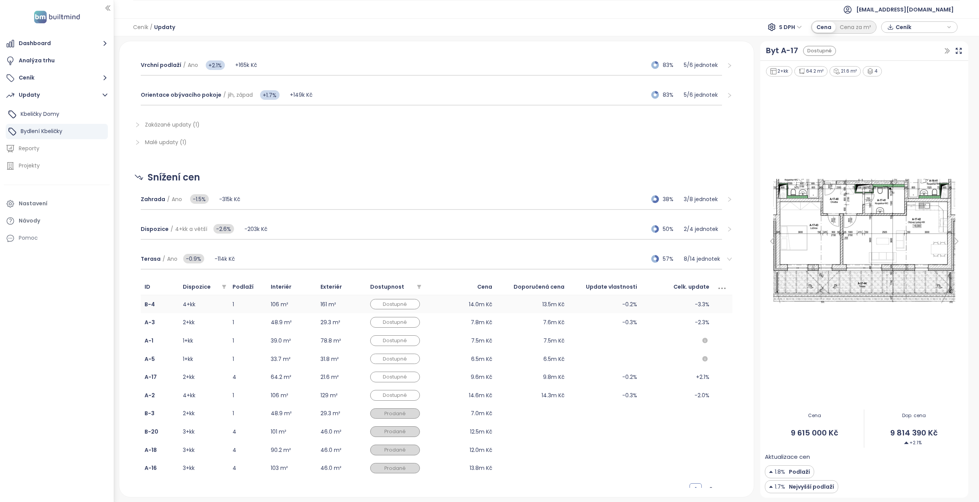
scroll to position [382, 0]
click at [296, 252] on div "Terasa / Ano -0.9% -114k Kč 57% 8 / 14 jednotek" at bounding box center [431, 258] width 581 height 21
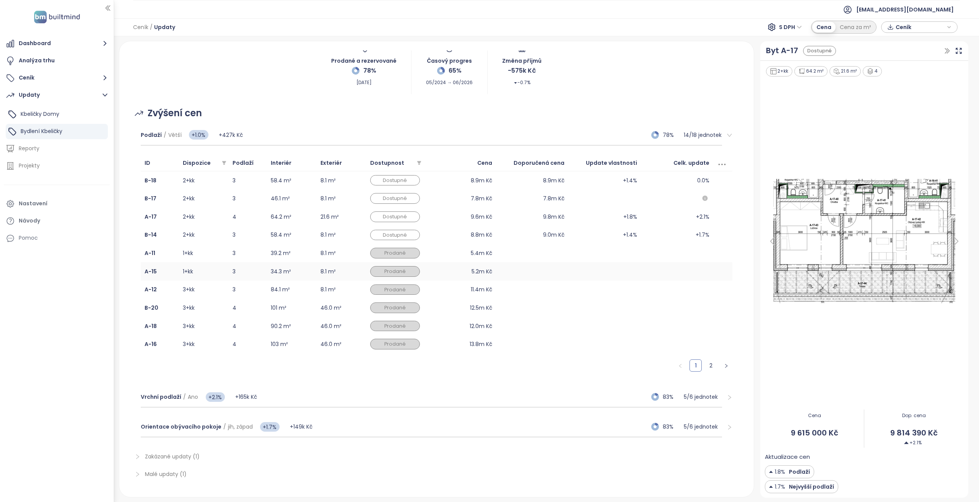
scroll to position [0, 0]
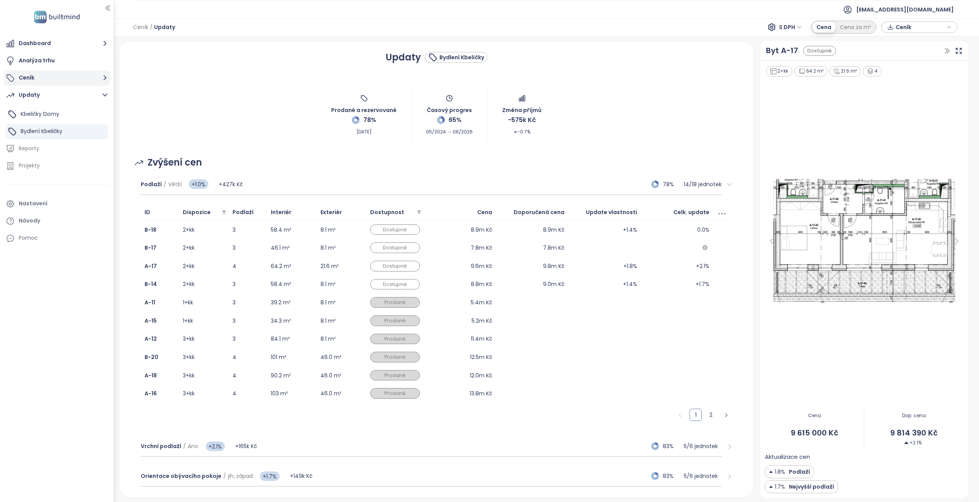
click at [82, 73] on button "Ceník" at bounding box center [57, 77] width 106 height 15
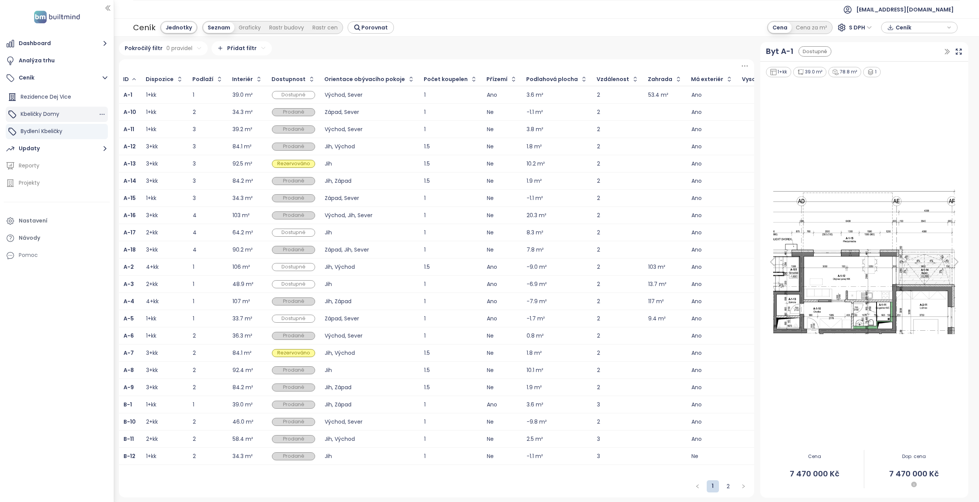
click at [85, 108] on div "Kbeličky Domy" at bounding box center [57, 114] width 102 height 15
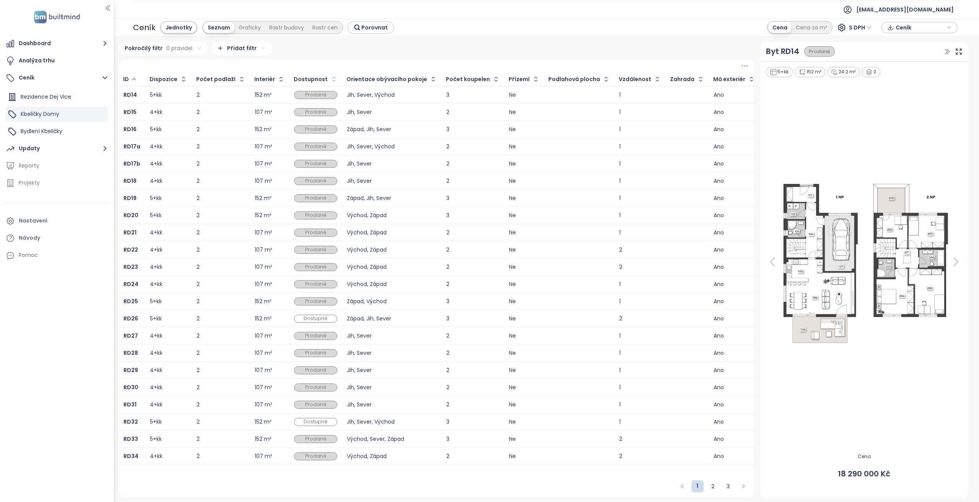
click at [328, 78] on button "button" at bounding box center [333, 79] width 10 height 12
click at [330, 79] on icon "button" at bounding box center [333, 79] width 6 height 9
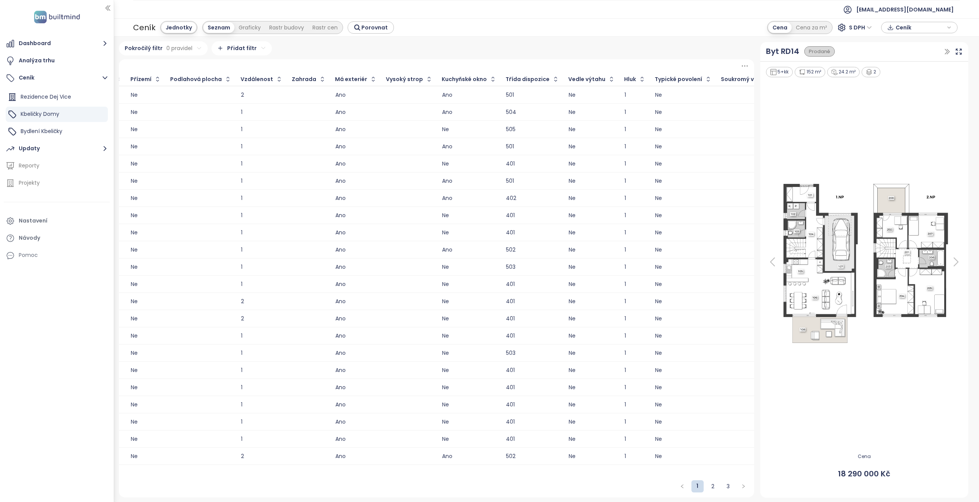
scroll to position [0, 350]
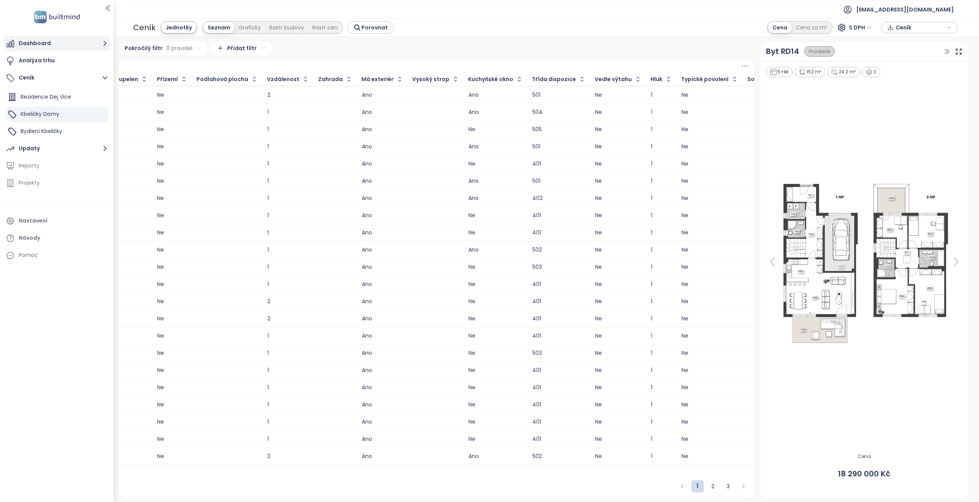
click at [54, 46] on button "Dashboard" at bounding box center [57, 43] width 106 height 15
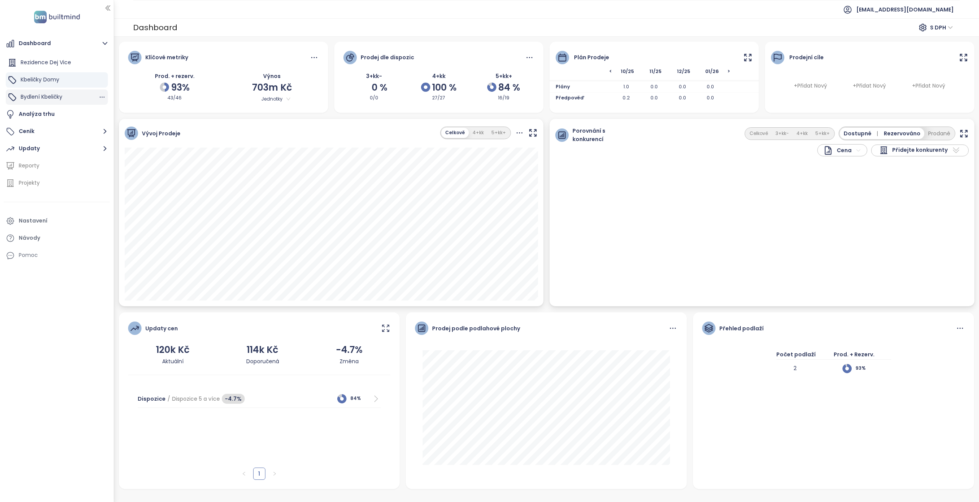
click at [60, 101] on div "Bydlení Kbeličky" at bounding box center [42, 97] width 42 height 10
